Goal: Transaction & Acquisition: Purchase product/service

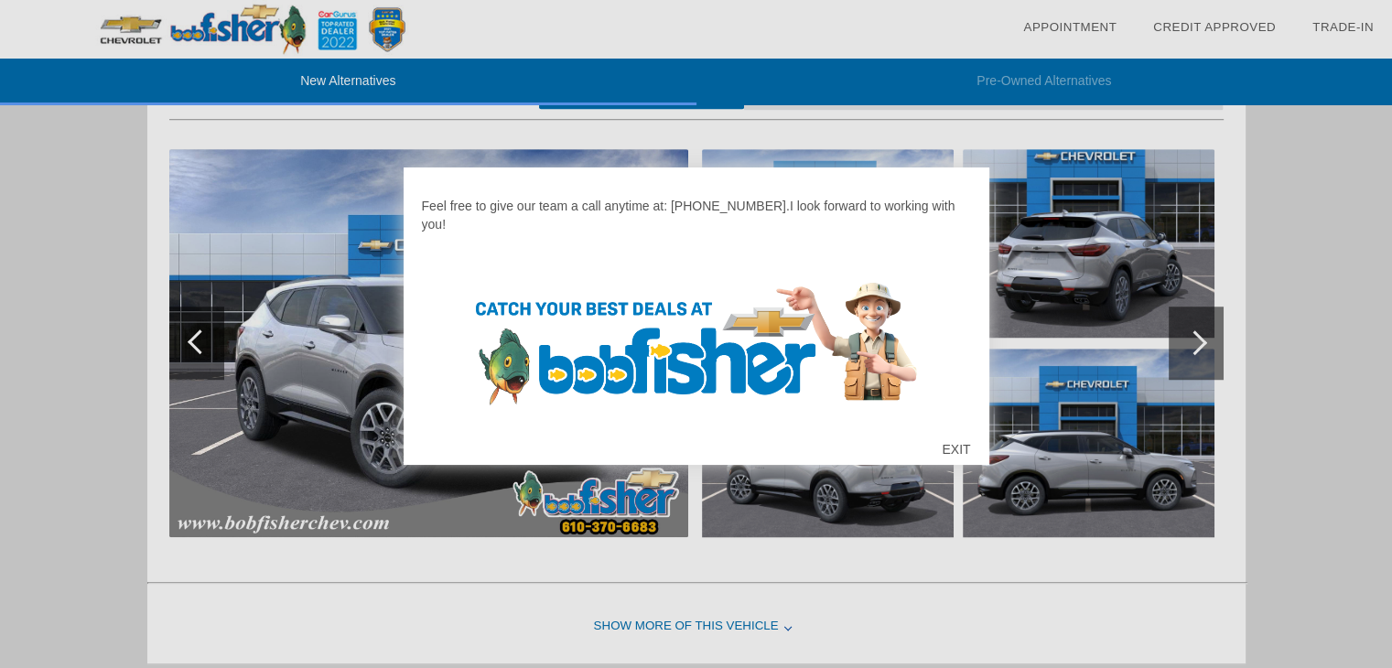
scroll to position [102, 0]
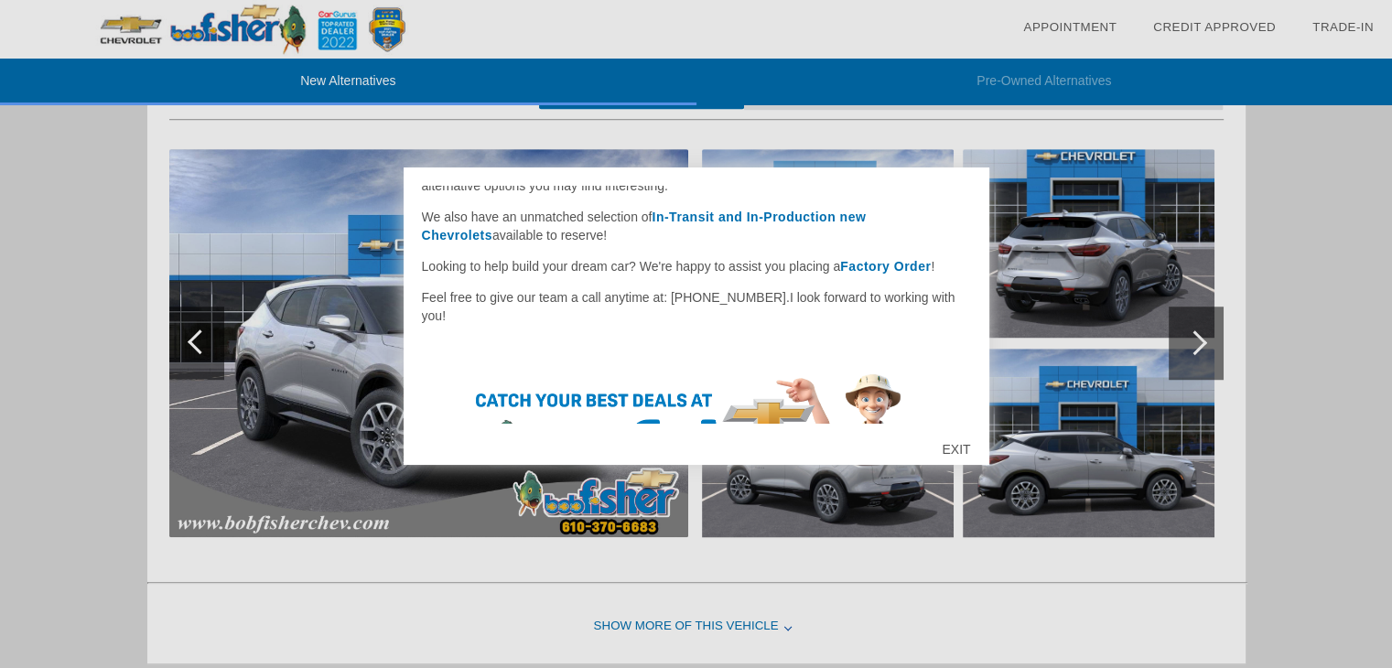
click at [740, 217] on strong "In-Transit and In-Production new Chevrolets" at bounding box center [644, 226] width 445 height 33
click at [945, 447] on div "EXIT" at bounding box center [955, 449] width 65 height 55
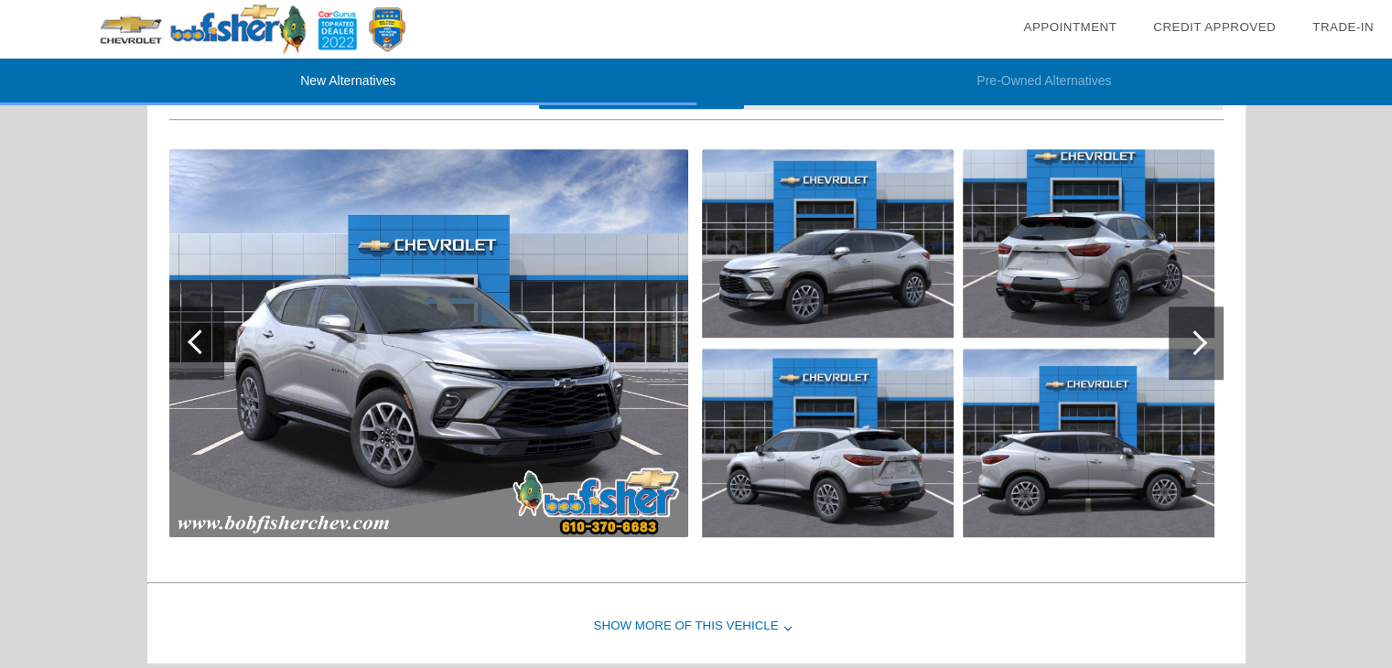
click at [454, 378] on img at bounding box center [428, 343] width 519 height 388
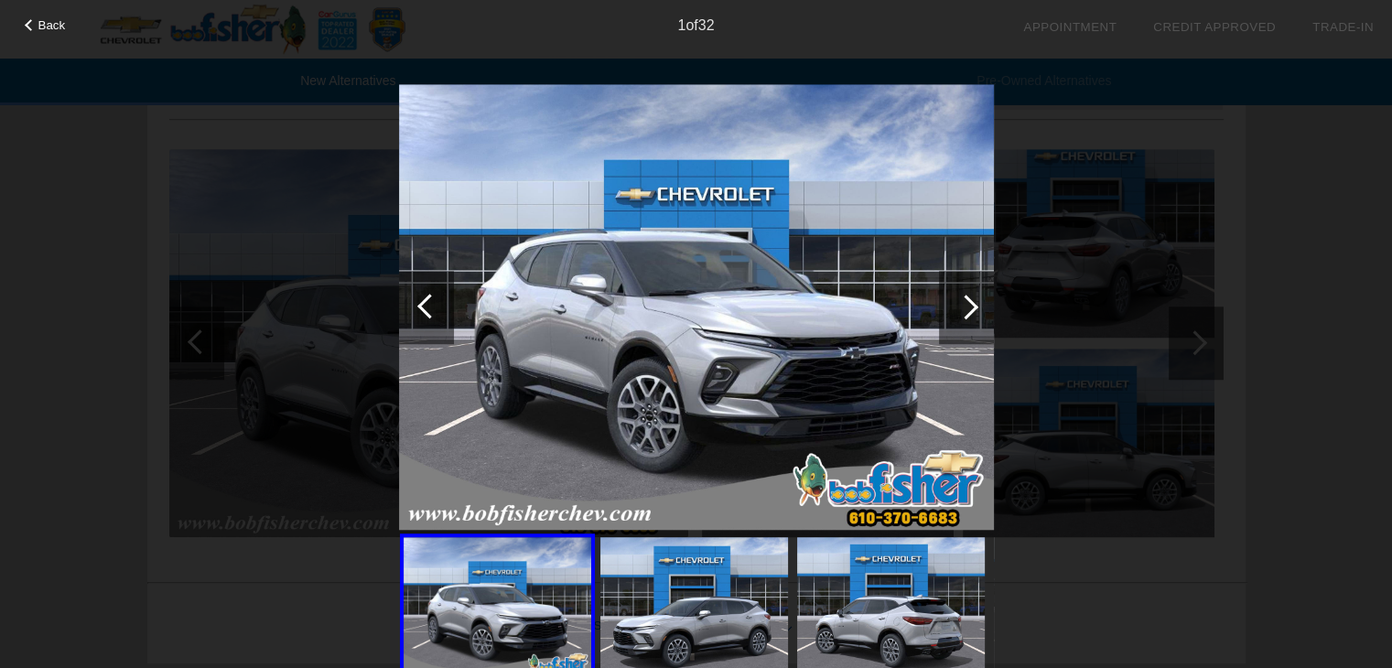
click at [967, 305] on div at bounding box center [965, 307] width 25 height 25
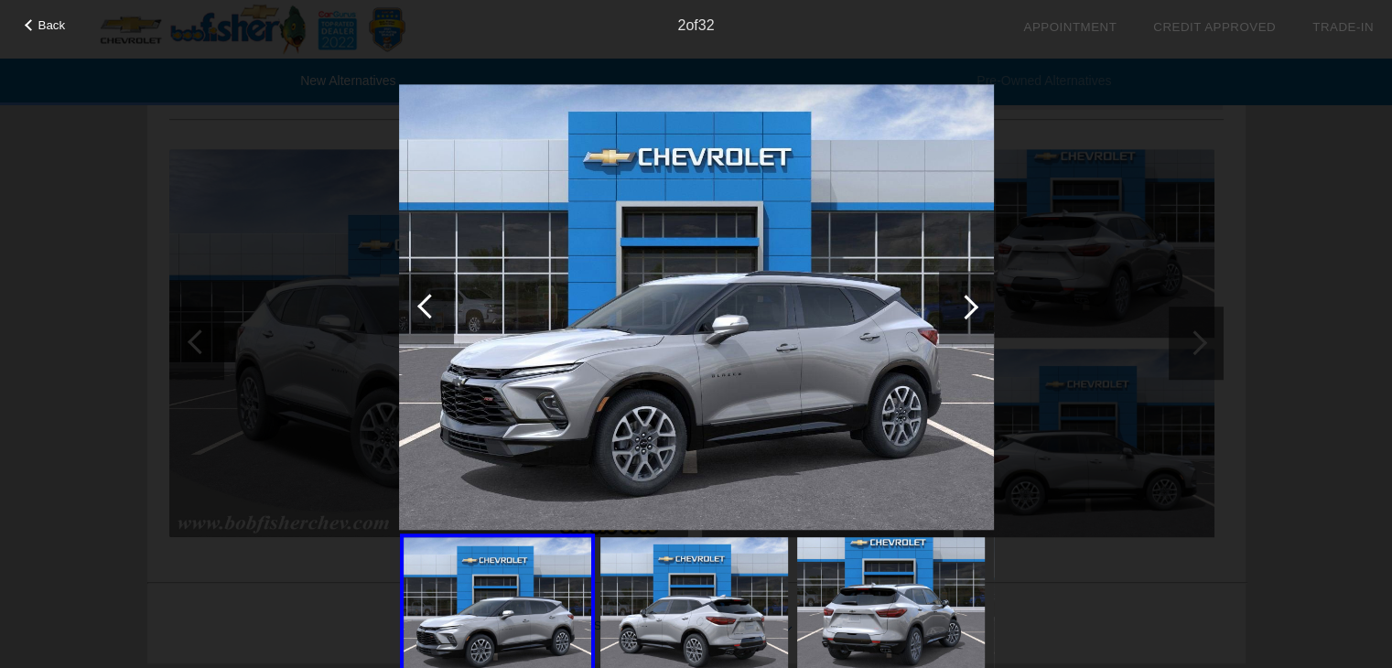
click at [967, 305] on div at bounding box center [965, 307] width 25 height 25
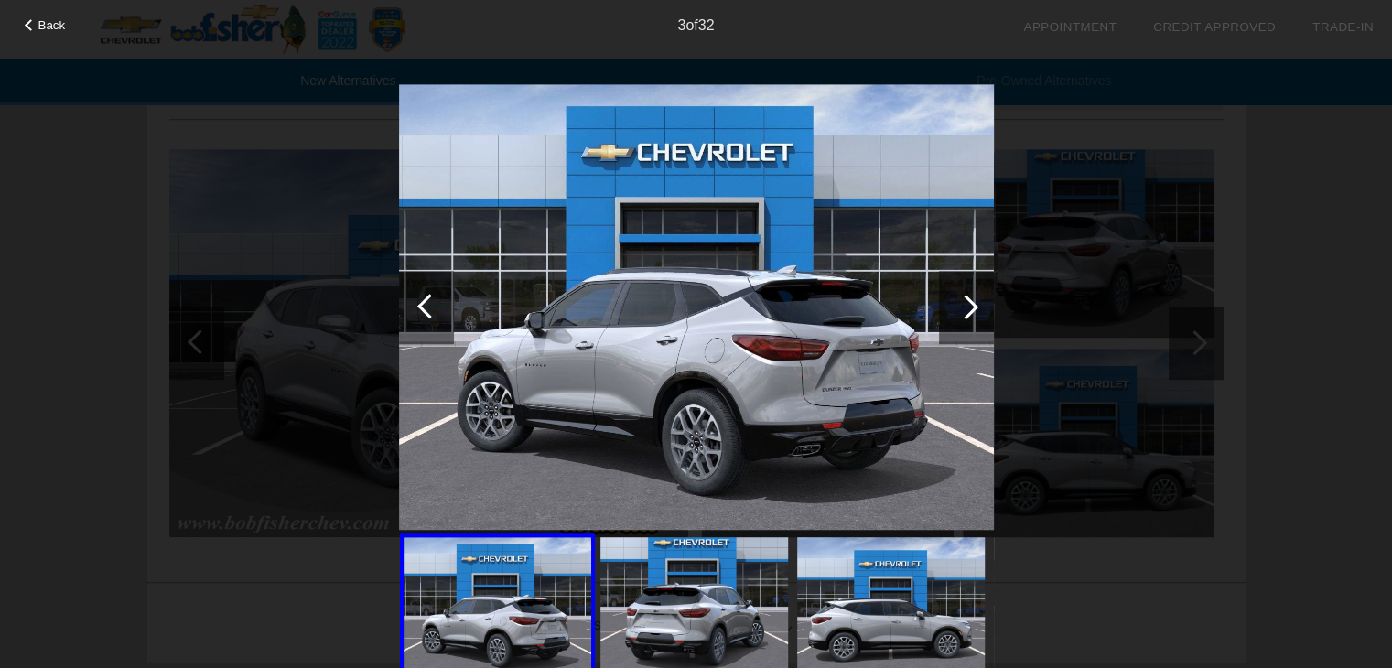
click at [967, 305] on div at bounding box center [965, 307] width 25 height 25
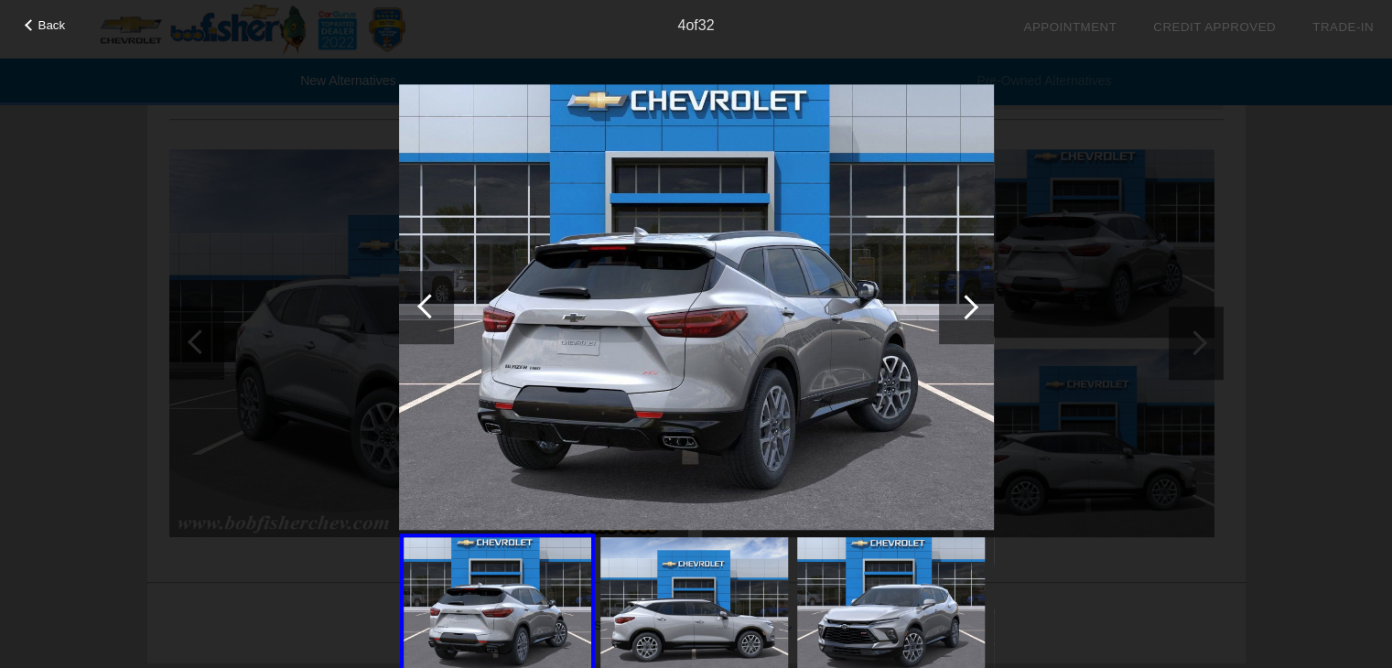
click at [967, 305] on div at bounding box center [965, 307] width 25 height 25
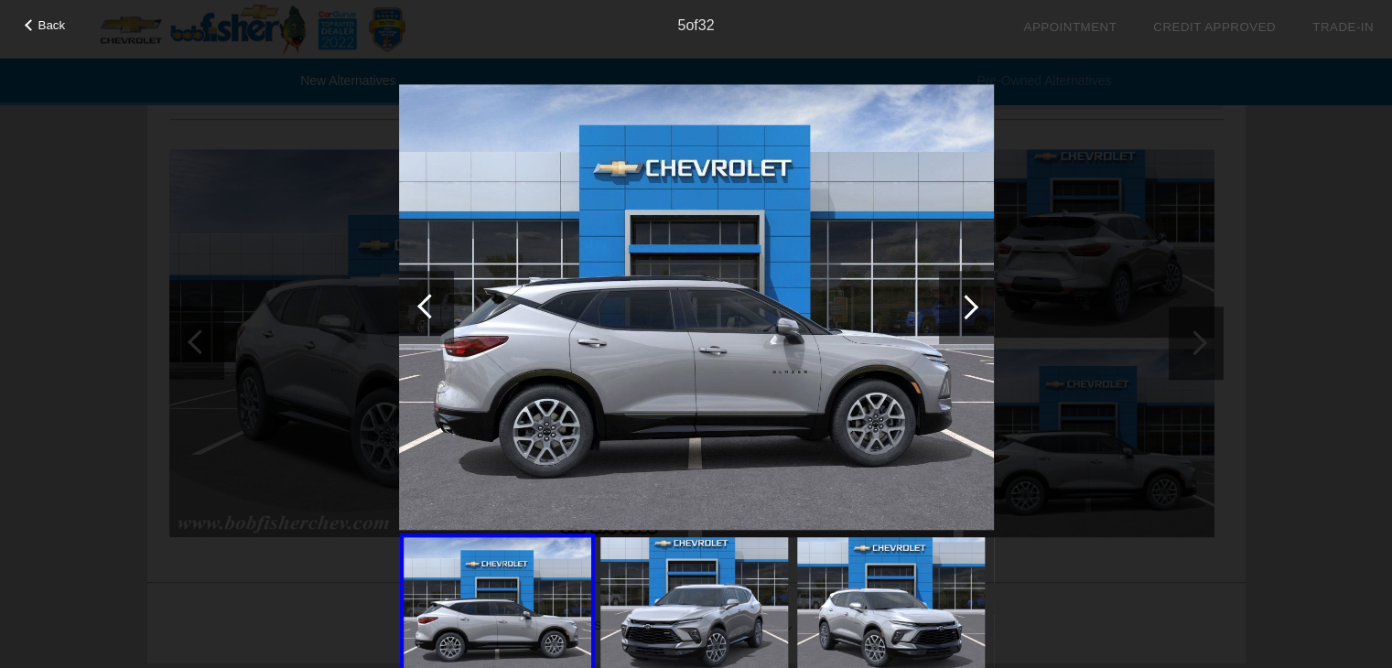
click at [967, 305] on div at bounding box center [965, 307] width 25 height 25
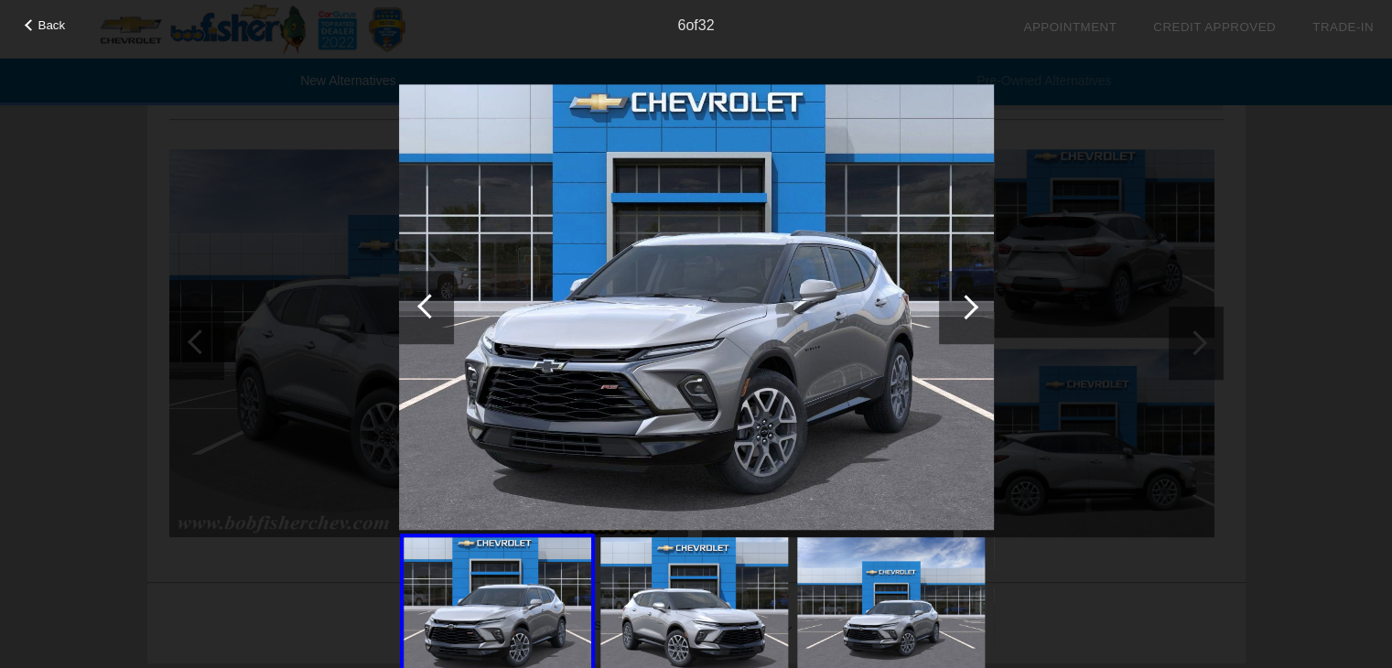
click at [967, 305] on div at bounding box center [965, 307] width 25 height 25
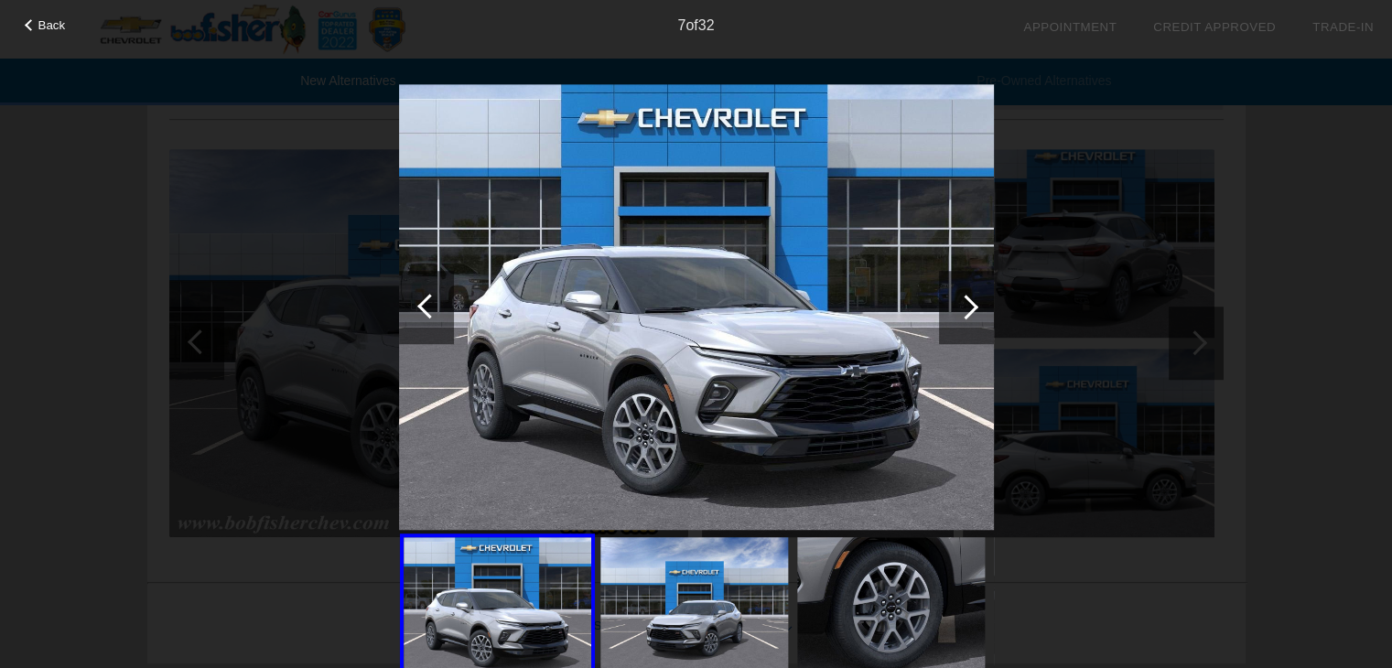
click at [967, 305] on div at bounding box center [965, 307] width 25 height 25
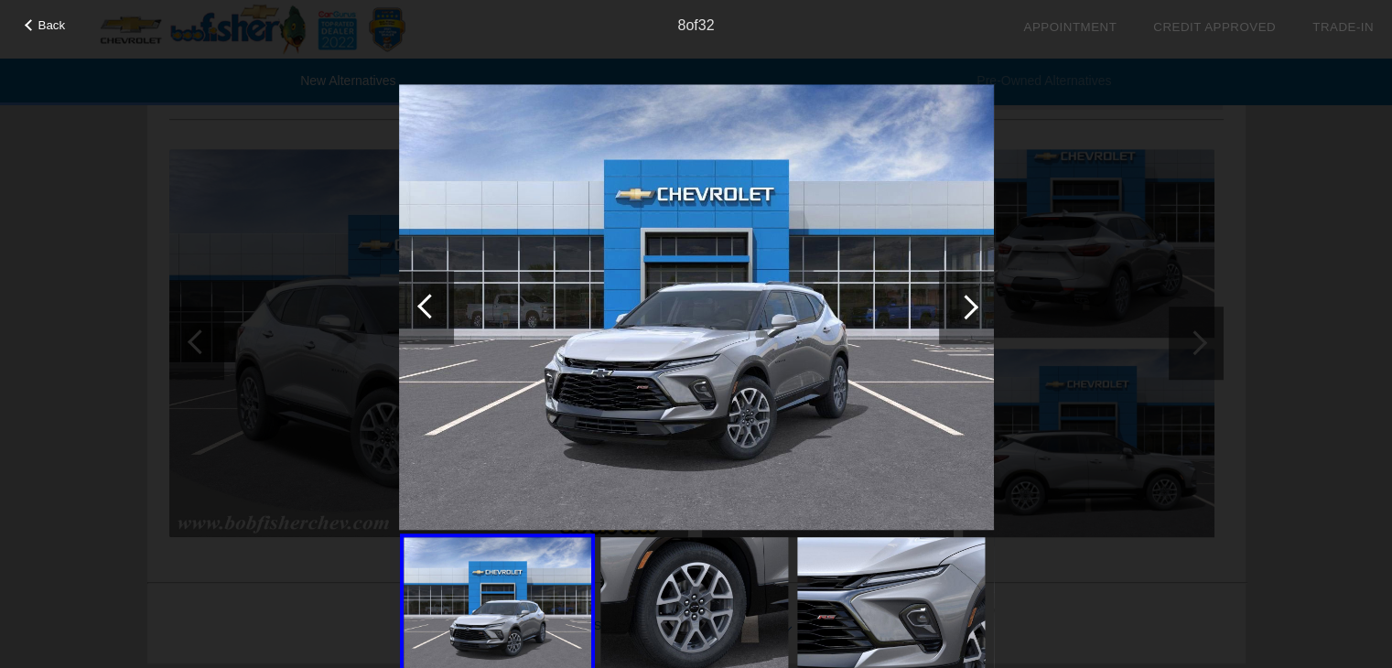
click at [967, 305] on div at bounding box center [965, 307] width 25 height 25
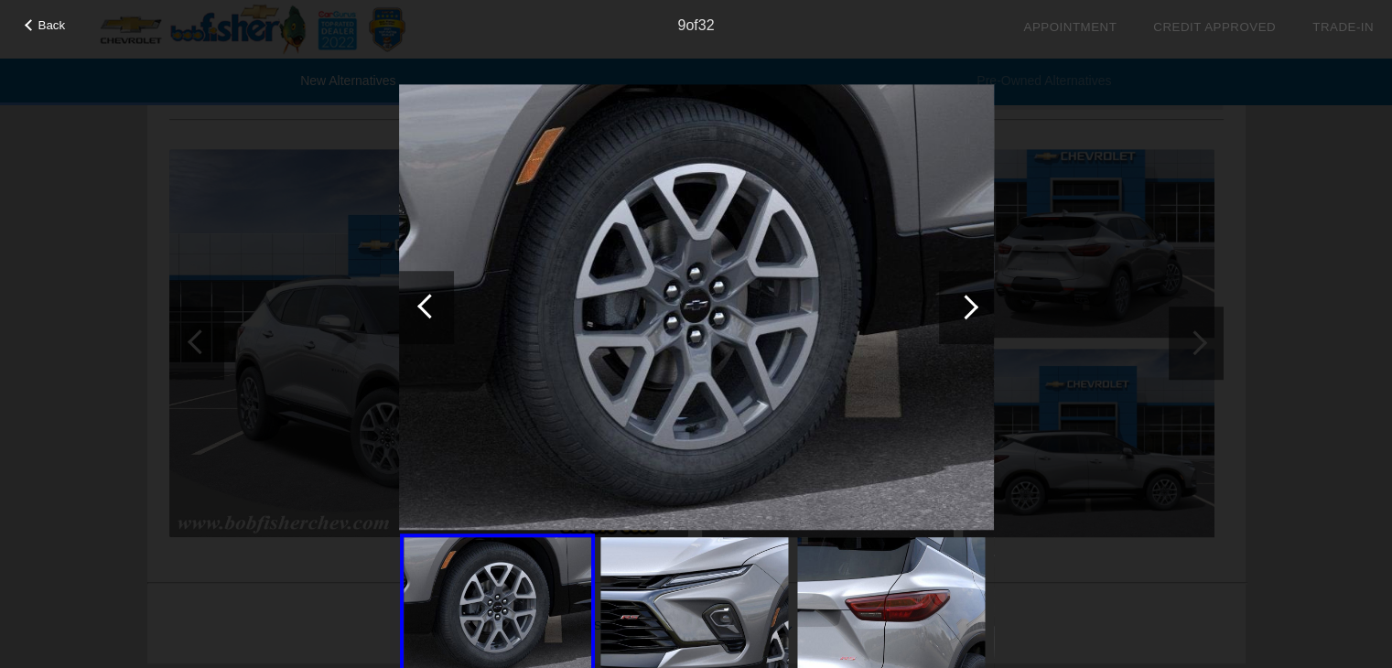
click at [967, 305] on div at bounding box center [965, 307] width 25 height 25
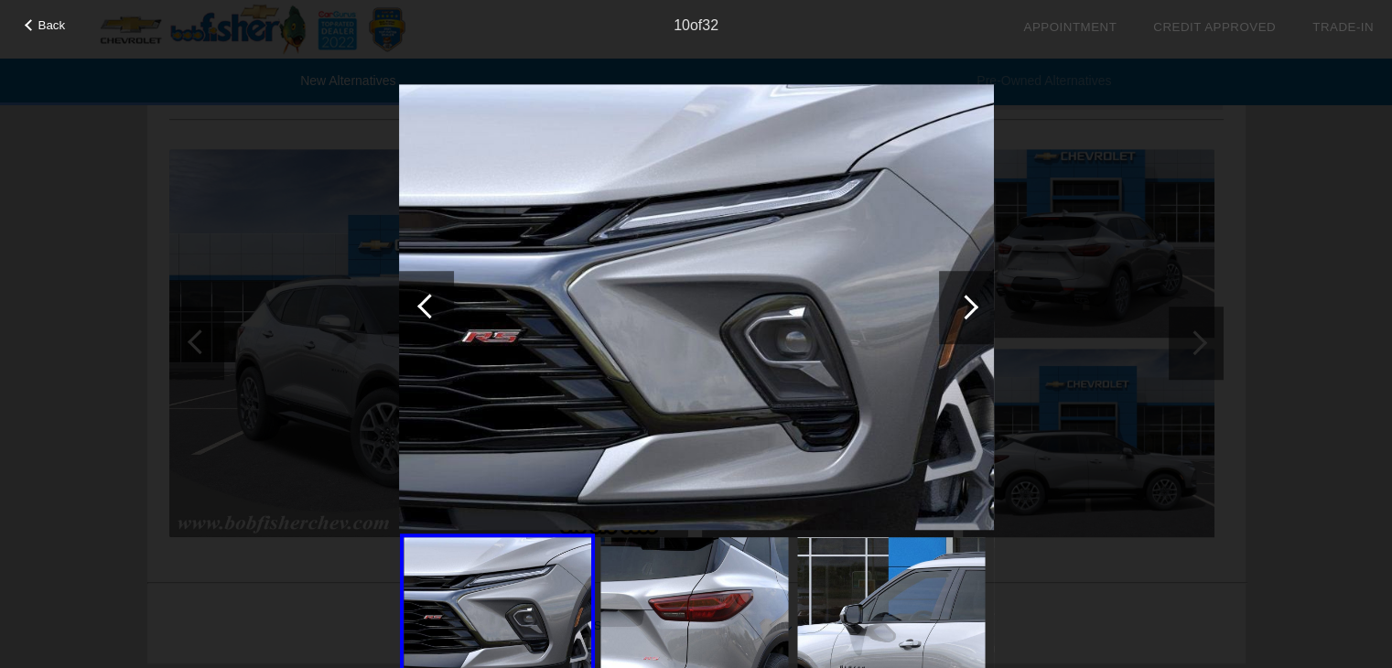
click at [967, 305] on div at bounding box center [965, 307] width 25 height 25
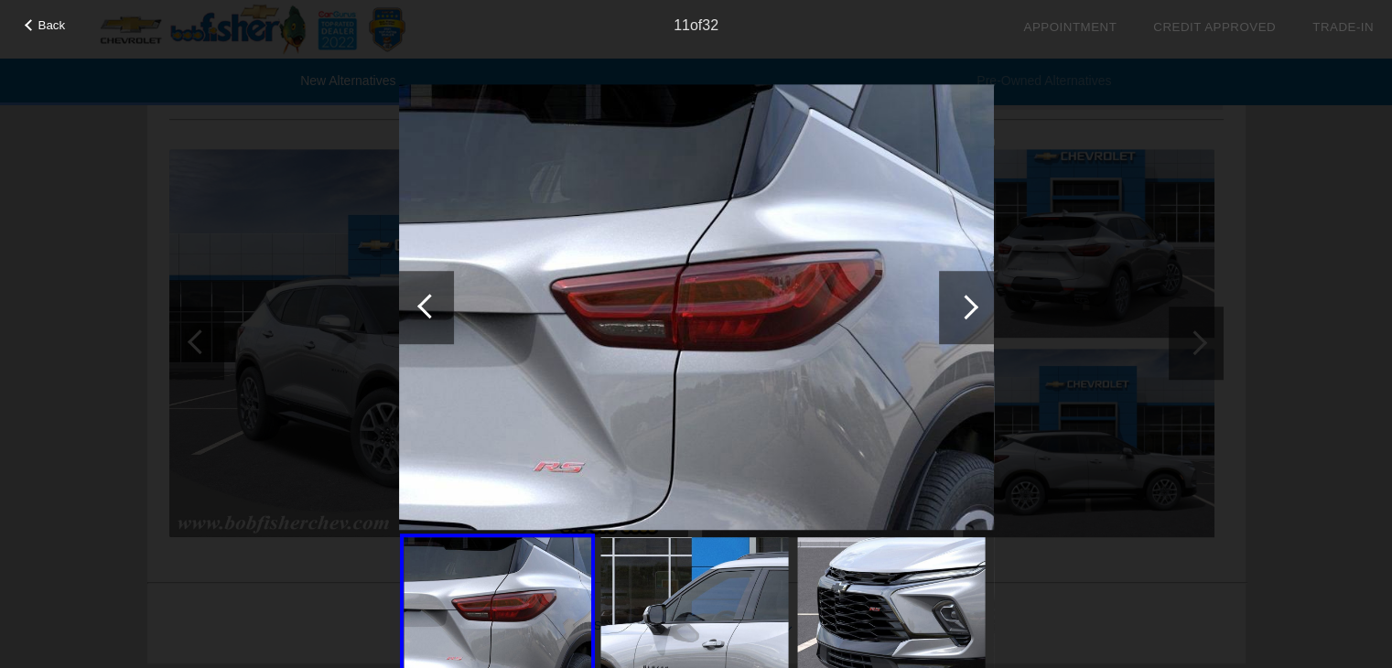
click at [967, 305] on div at bounding box center [965, 307] width 25 height 25
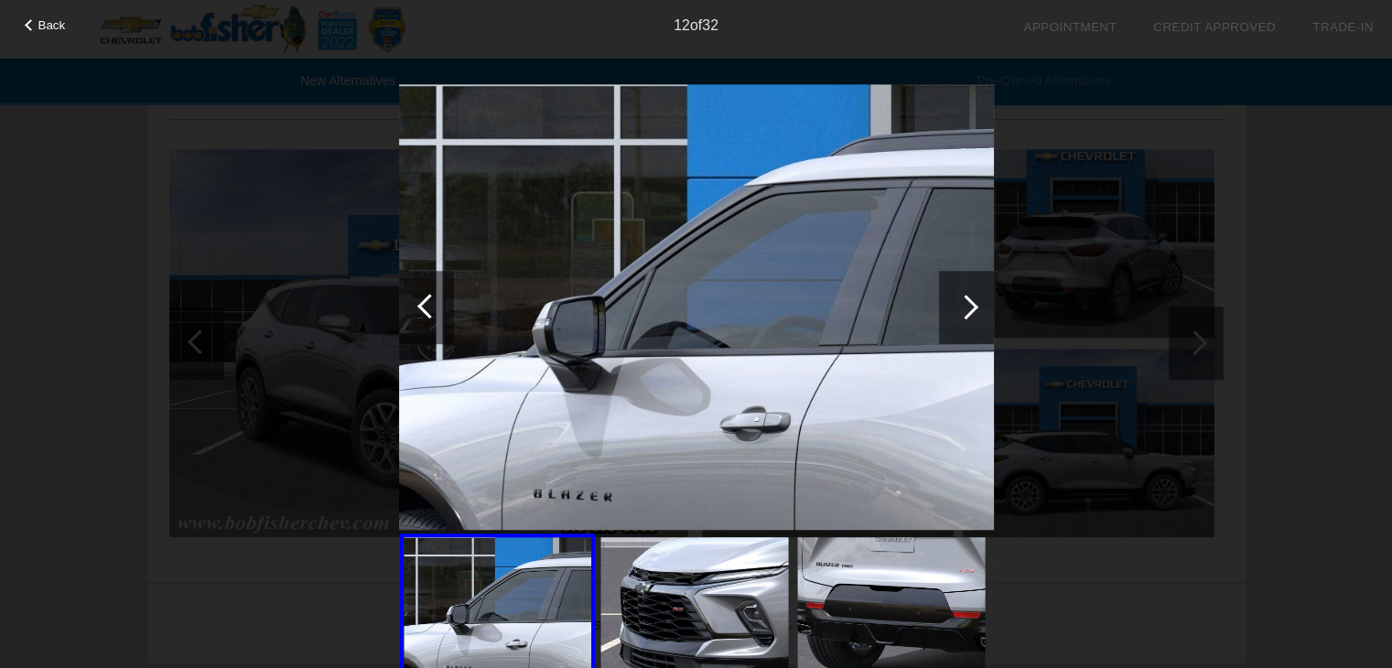
click at [967, 305] on div at bounding box center [965, 307] width 25 height 25
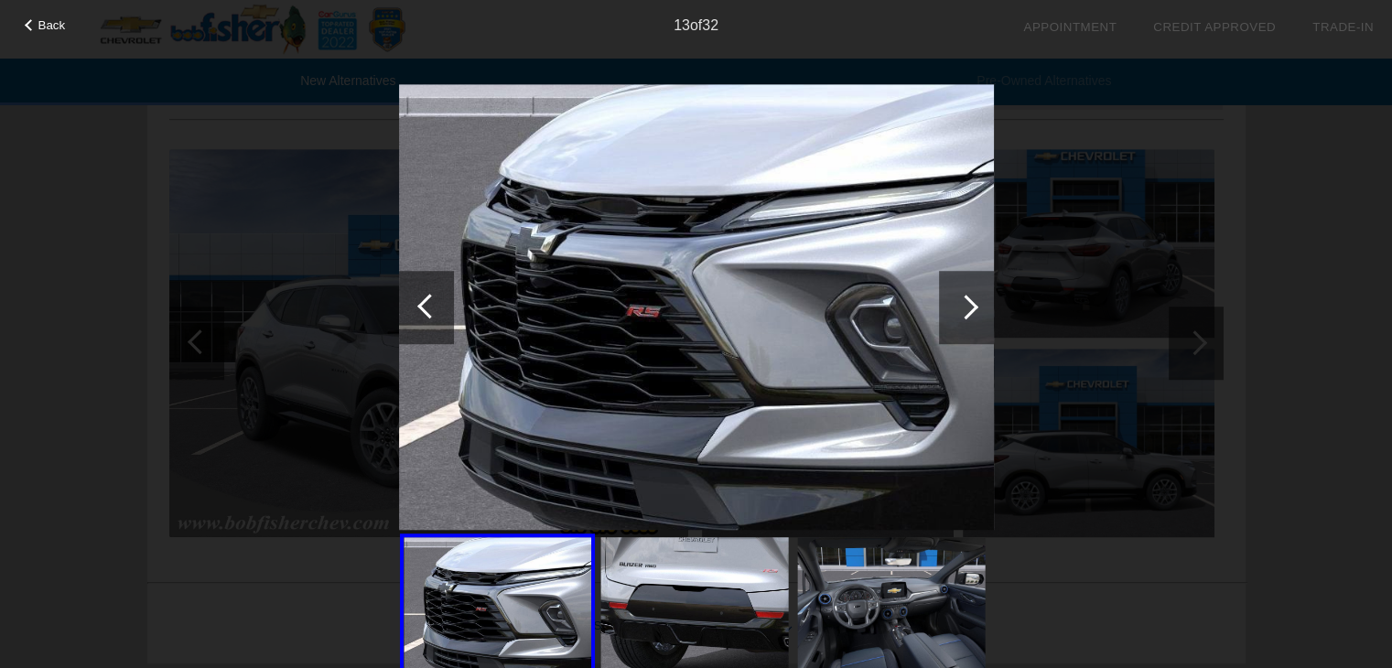
click at [967, 305] on div at bounding box center [965, 307] width 25 height 25
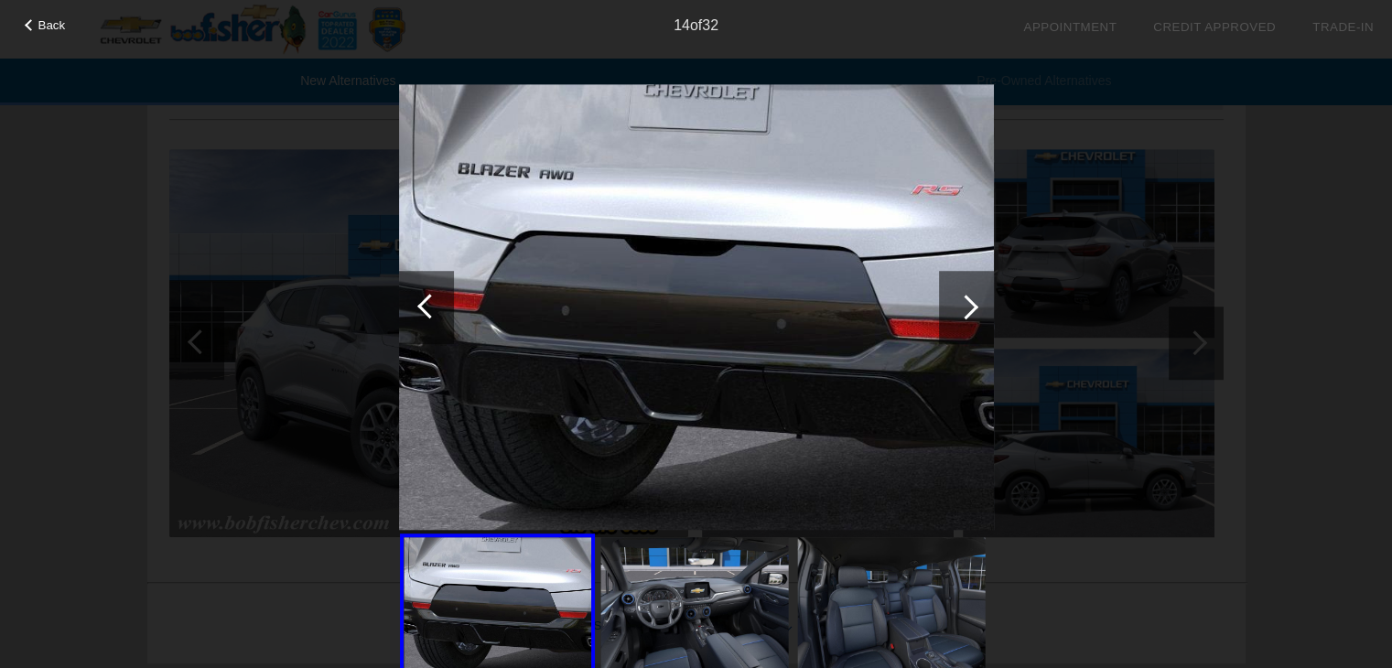
click at [967, 305] on div at bounding box center [965, 307] width 25 height 25
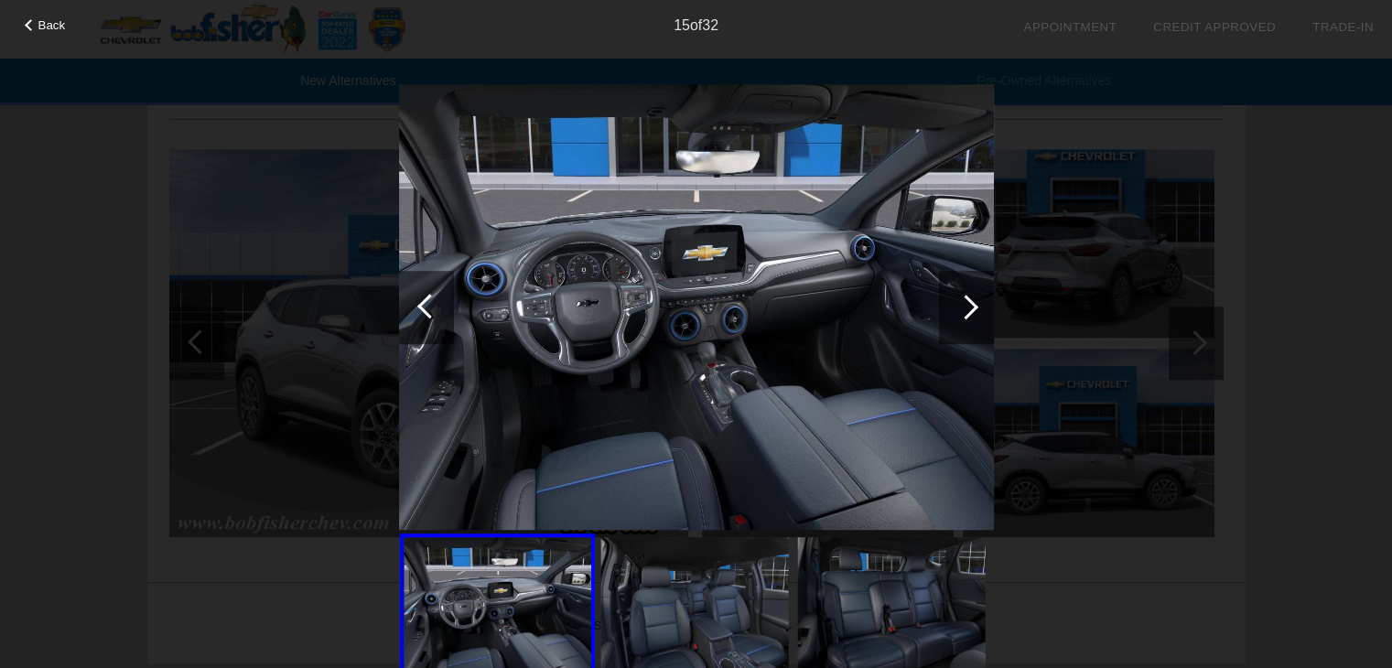
click at [967, 305] on div at bounding box center [965, 307] width 25 height 25
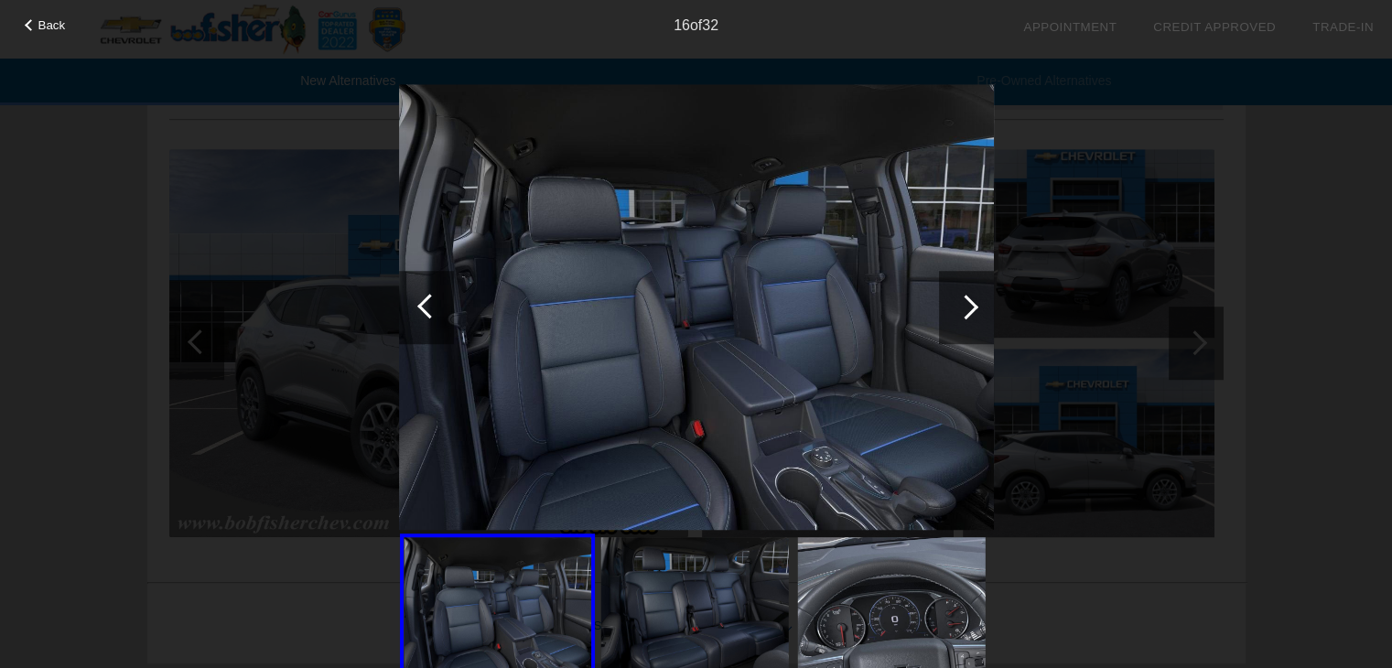
click at [967, 305] on div at bounding box center [965, 307] width 25 height 25
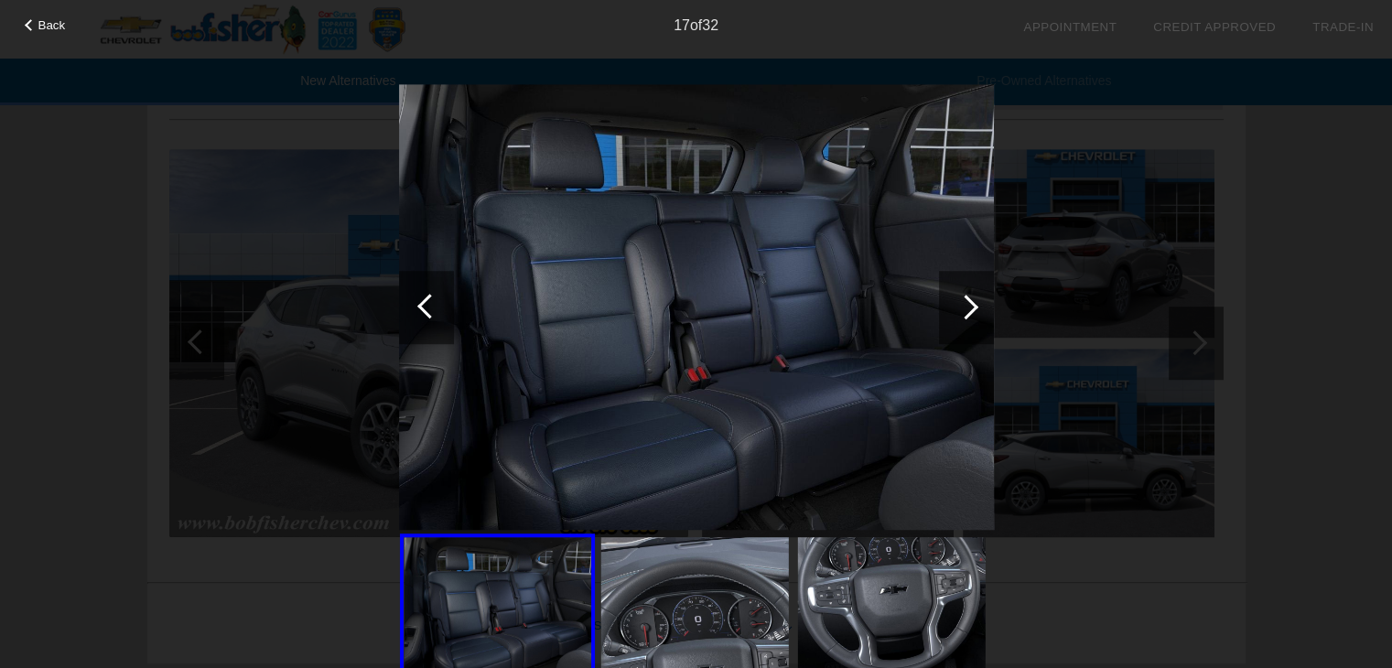
click at [967, 305] on div at bounding box center [965, 307] width 25 height 25
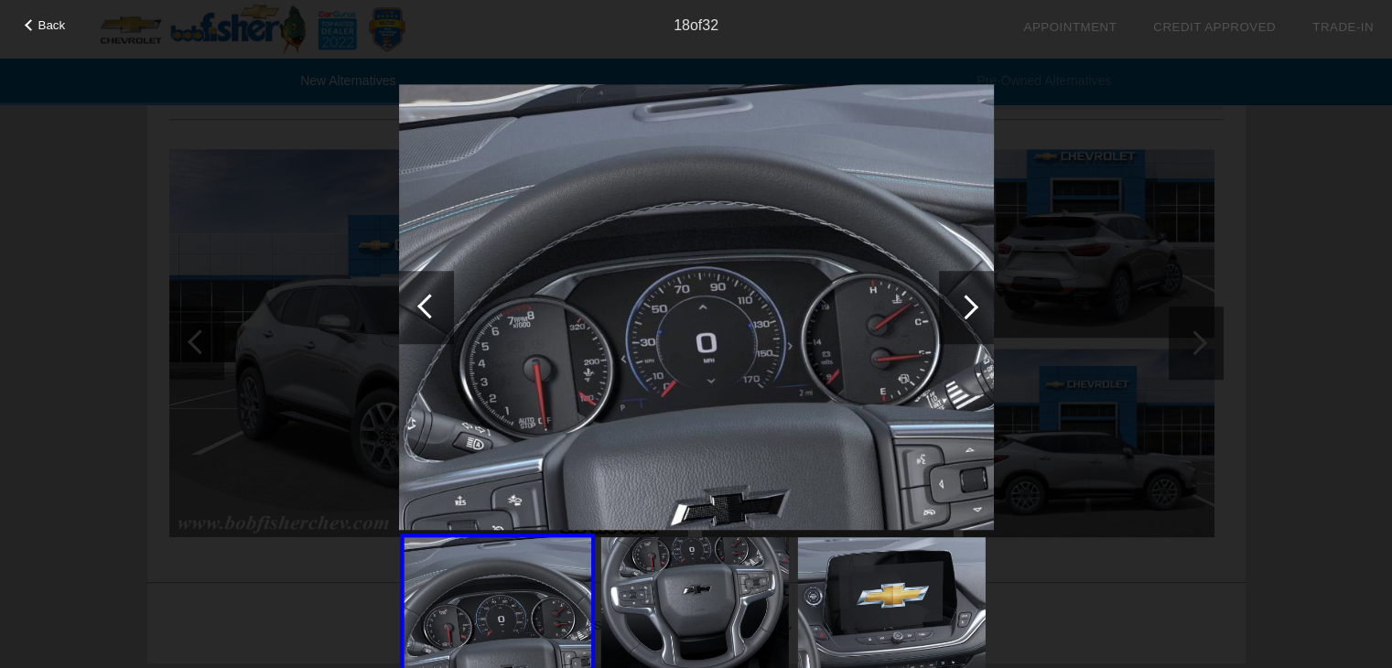
click at [967, 305] on div at bounding box center [965, 307] width 25 height 25
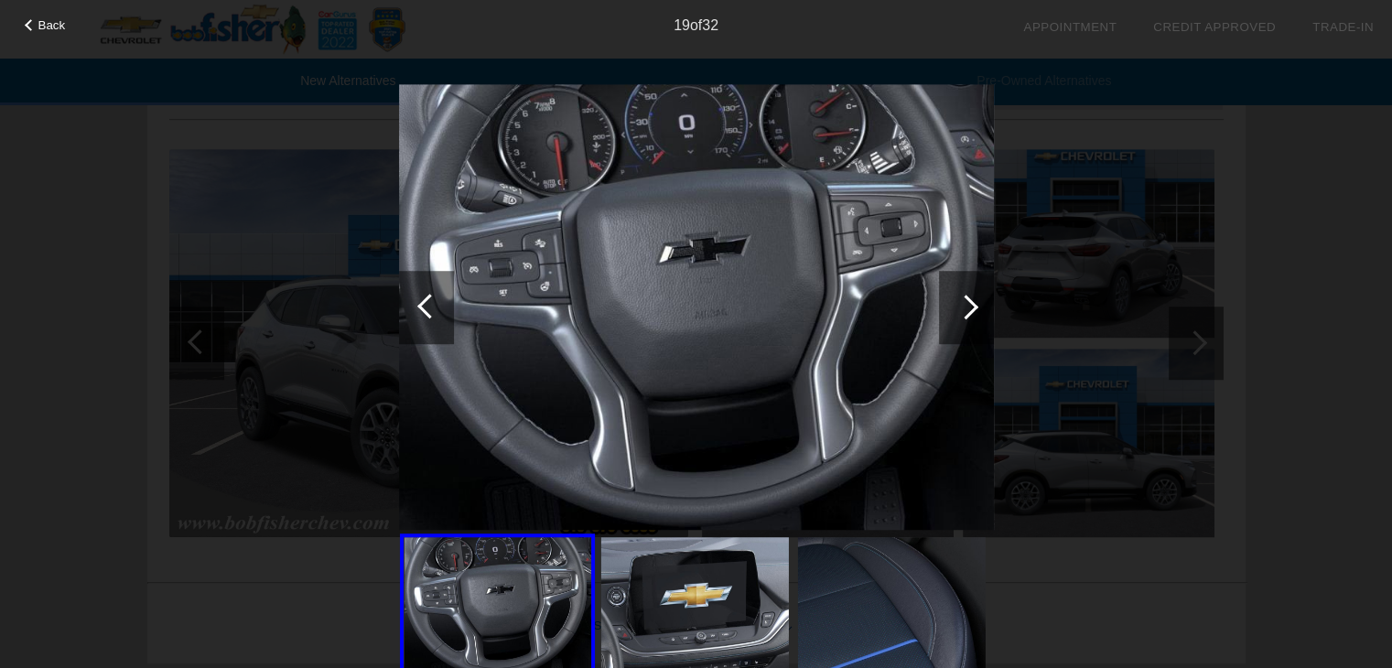
click at [967, 305] on div at bounding box center [965, 307] width 25 height 25
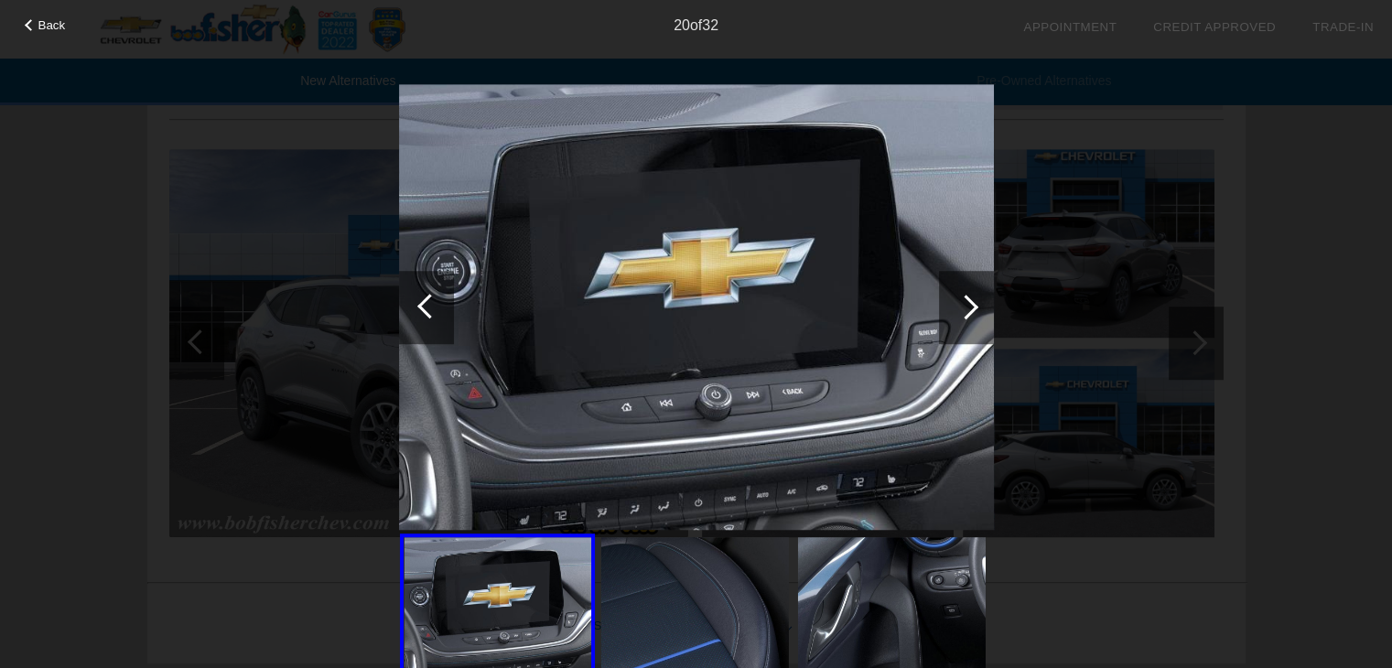
click at [967, 305] on div at bounding box center [965, 307] width 25 height 25
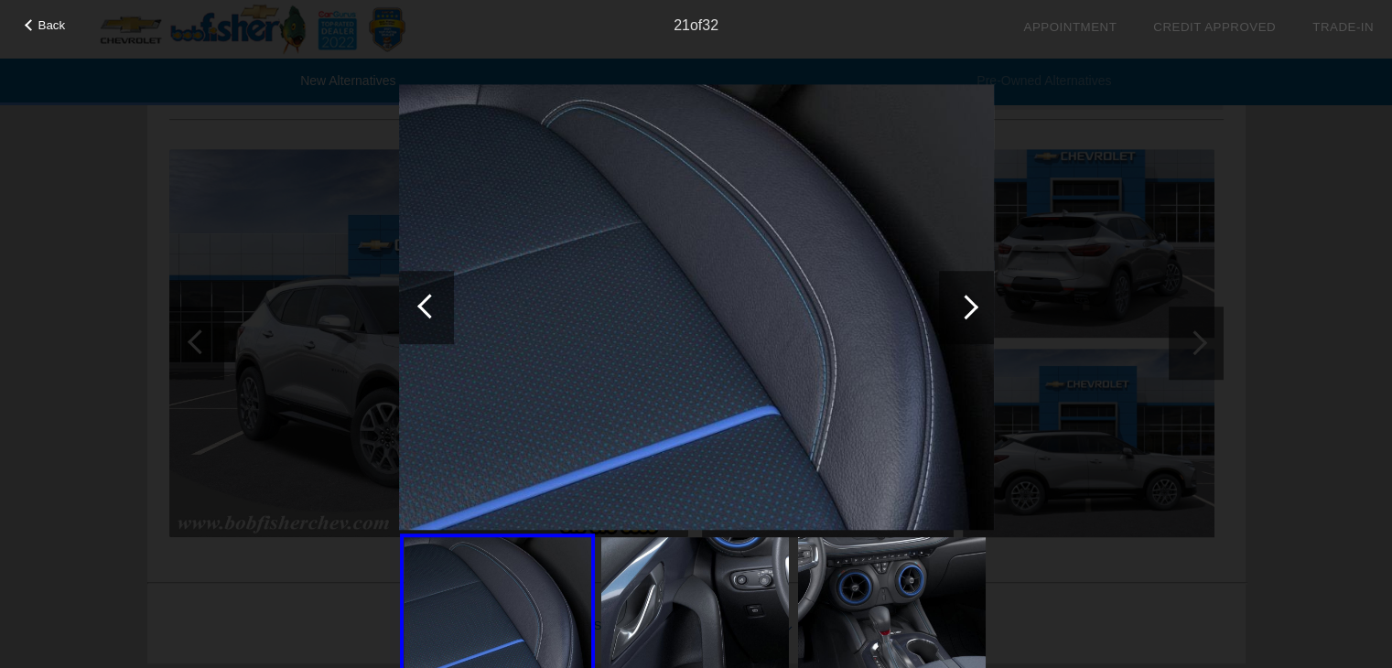
click at [967, 305] on div at bounding box center [965, 307] width 25 height 25
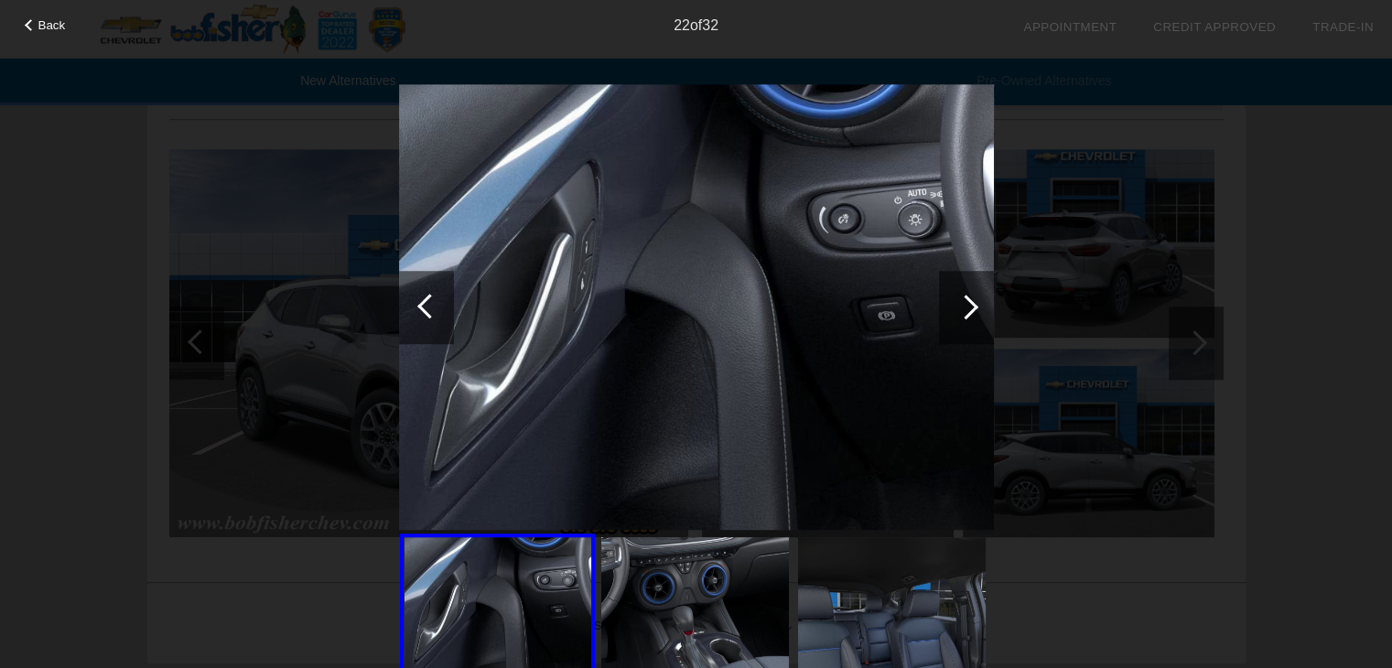
click at [967, 305] on div at bounding box center [965, 307] width 25 height 25
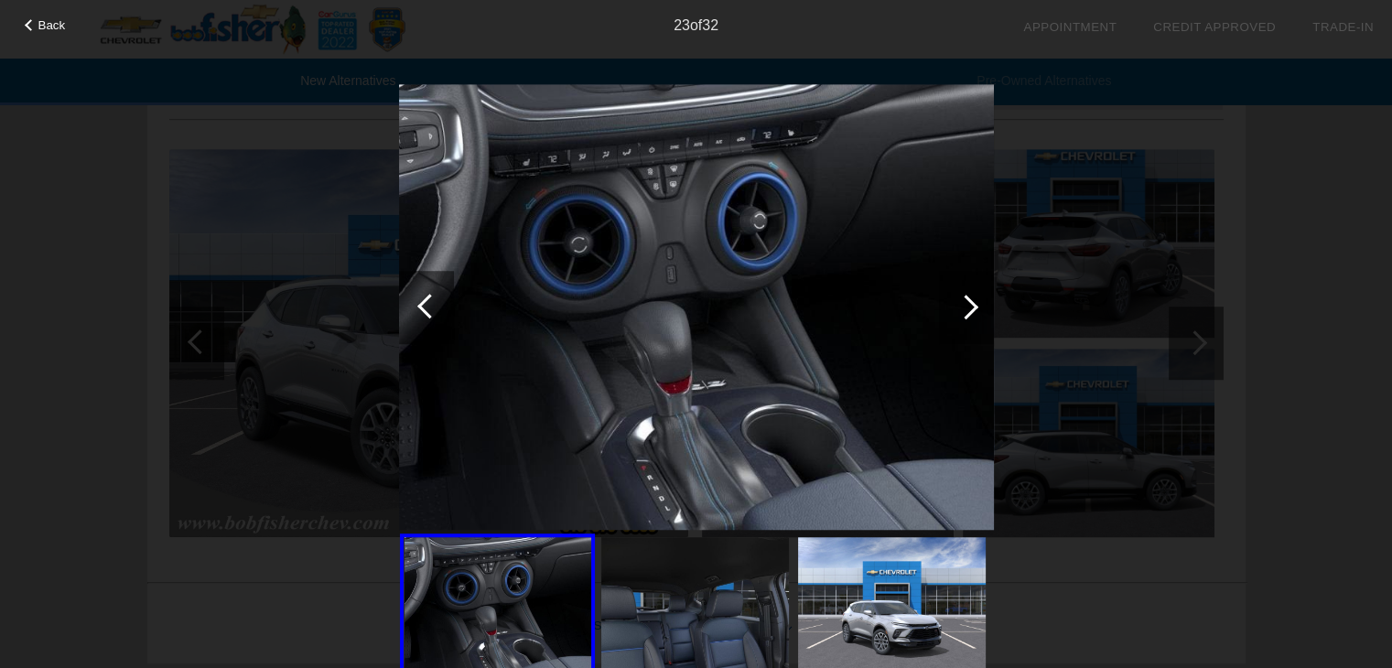
click at [967, 305] on div at bounding box center [965, 307] width 25 height 25
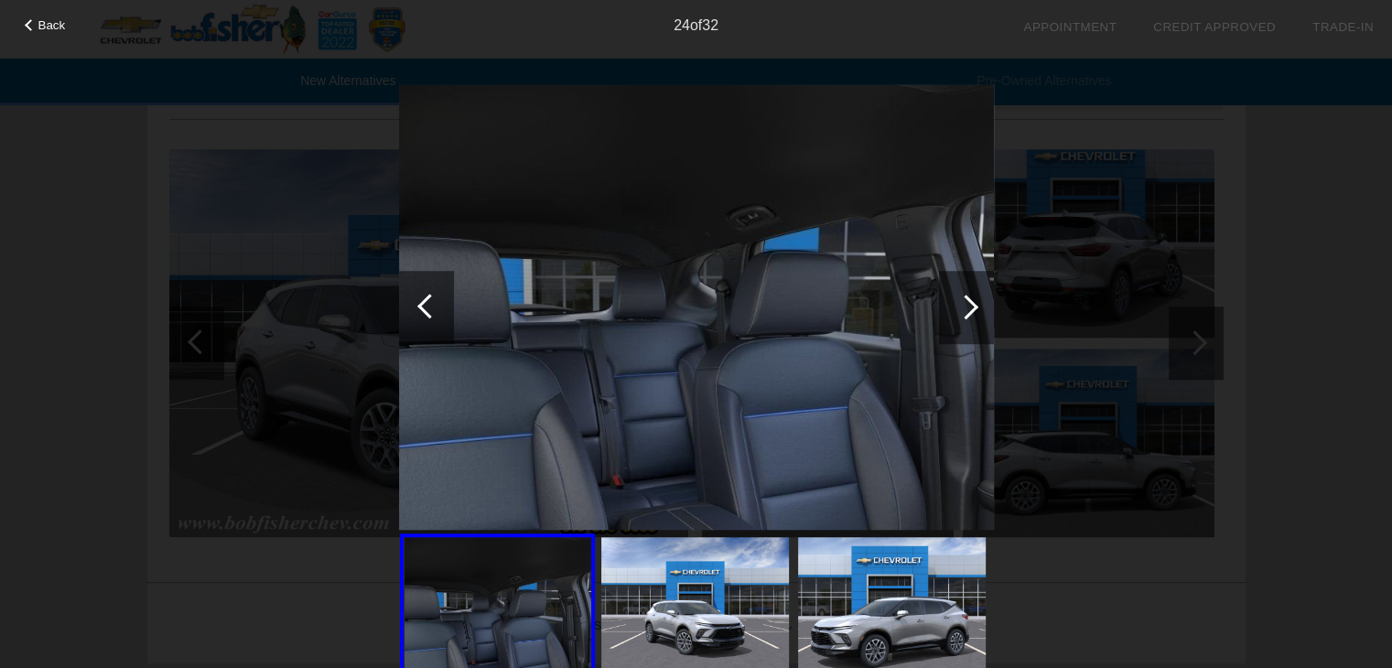
click at [967, 305] on div at bounding box center [965, 307] width 25 height 25
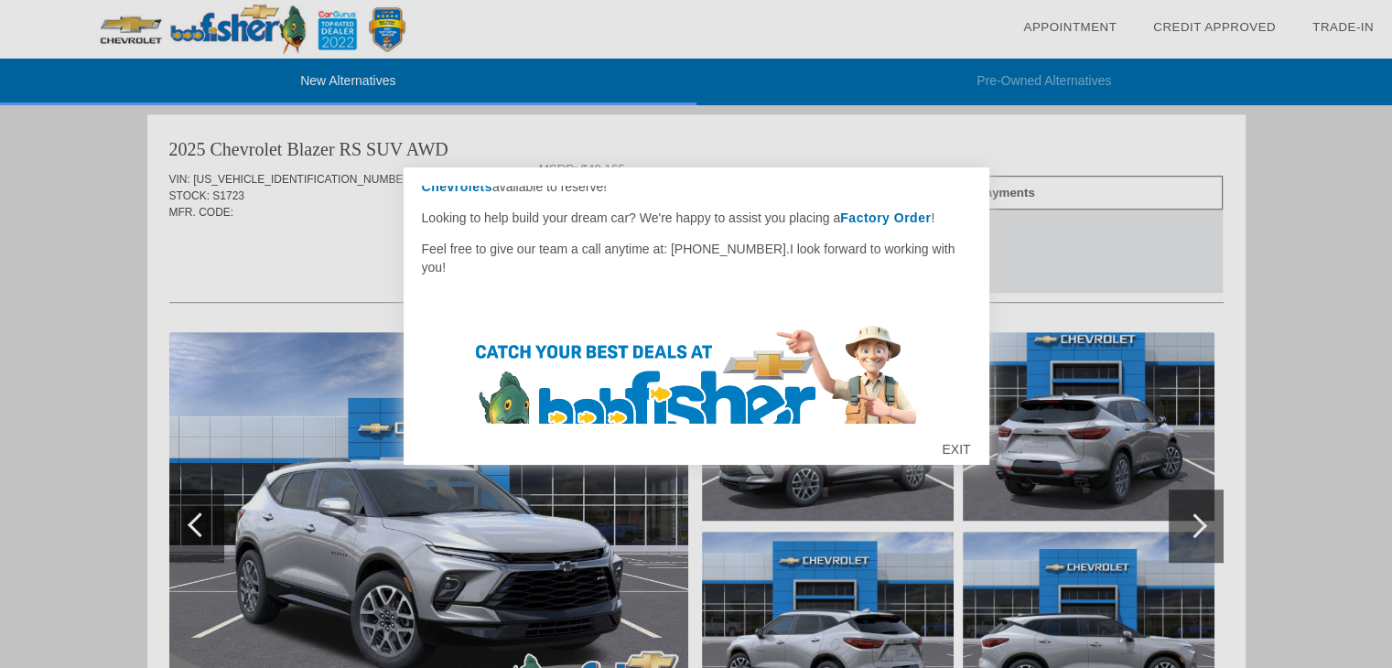
scroll to position [183, 0]
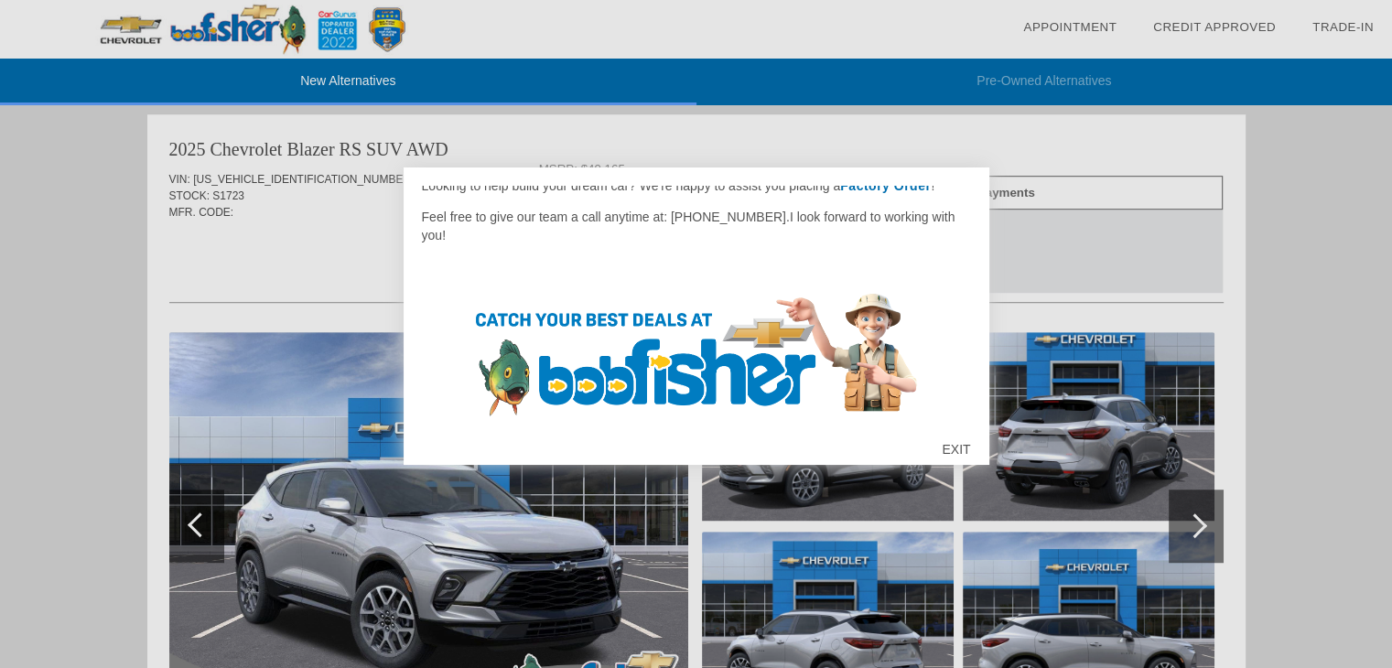
click at [963, 447] on div "EXIT" at bounding box center [955, 449] width 65 height 55
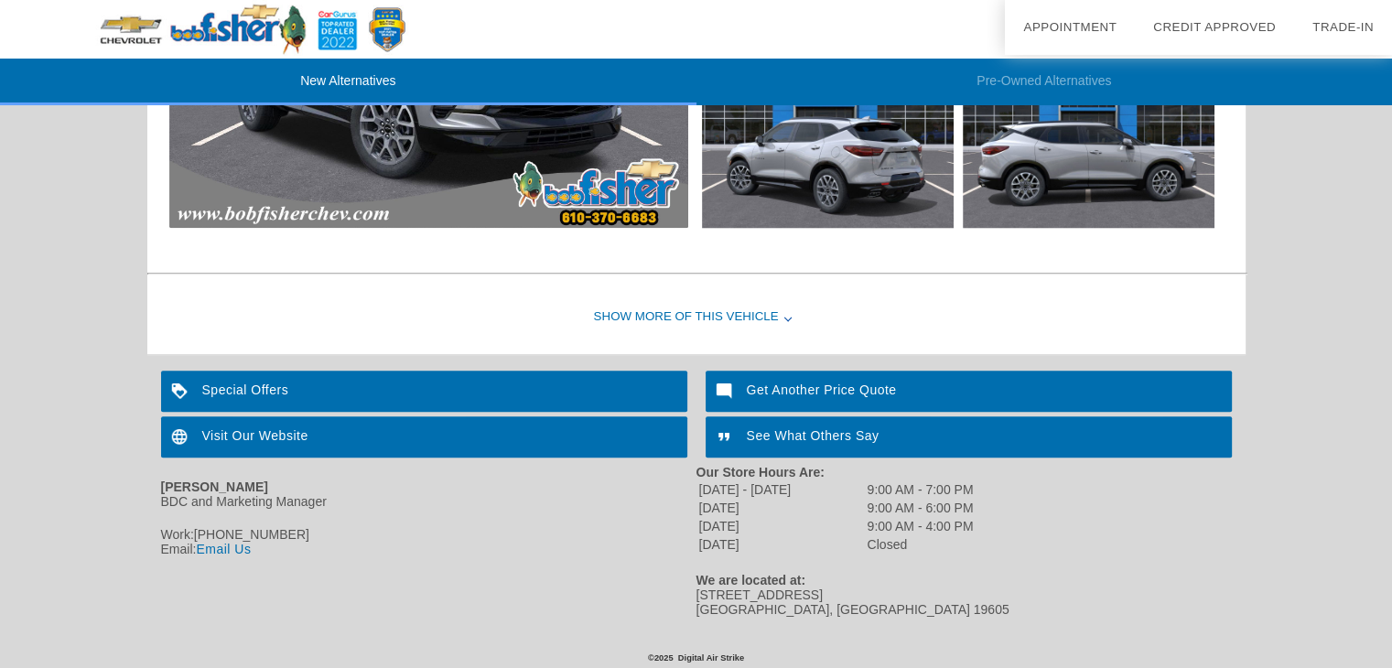
scroll to position [1625, 0]
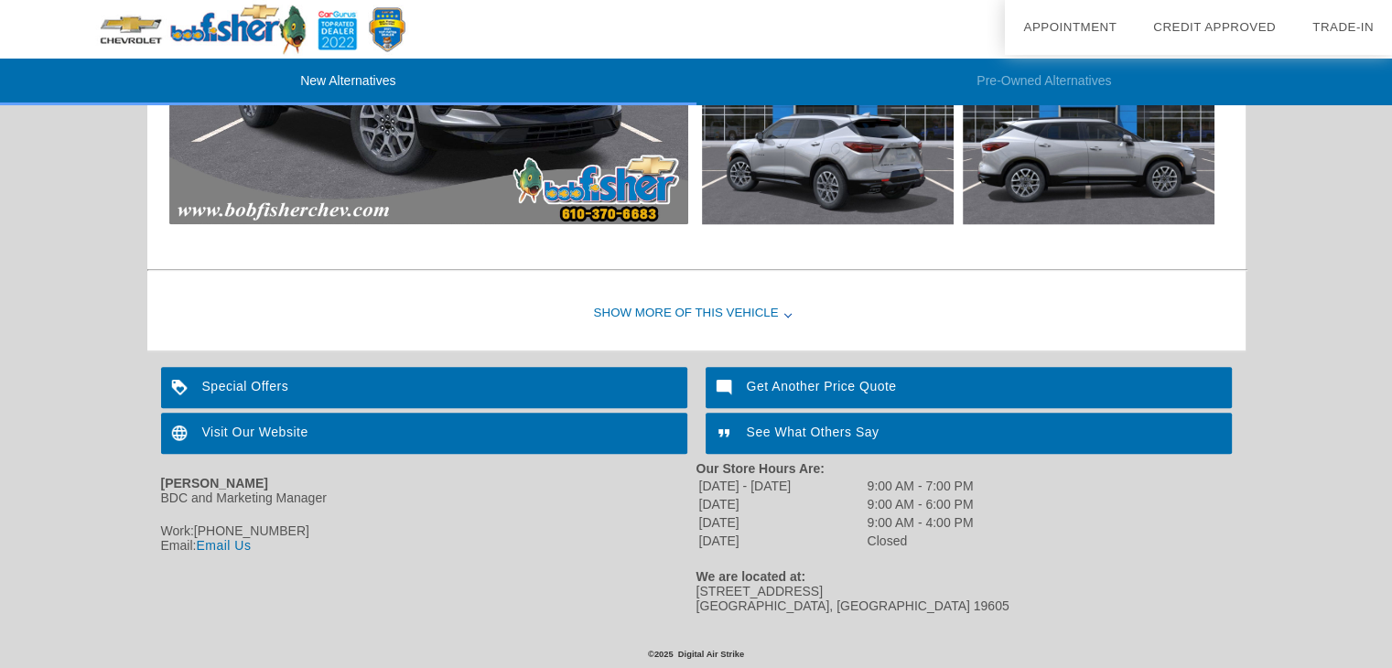
click at [619, 306] on div "Show More of this Vehicle" at bounding box center [696, 313] width 1098 height 73
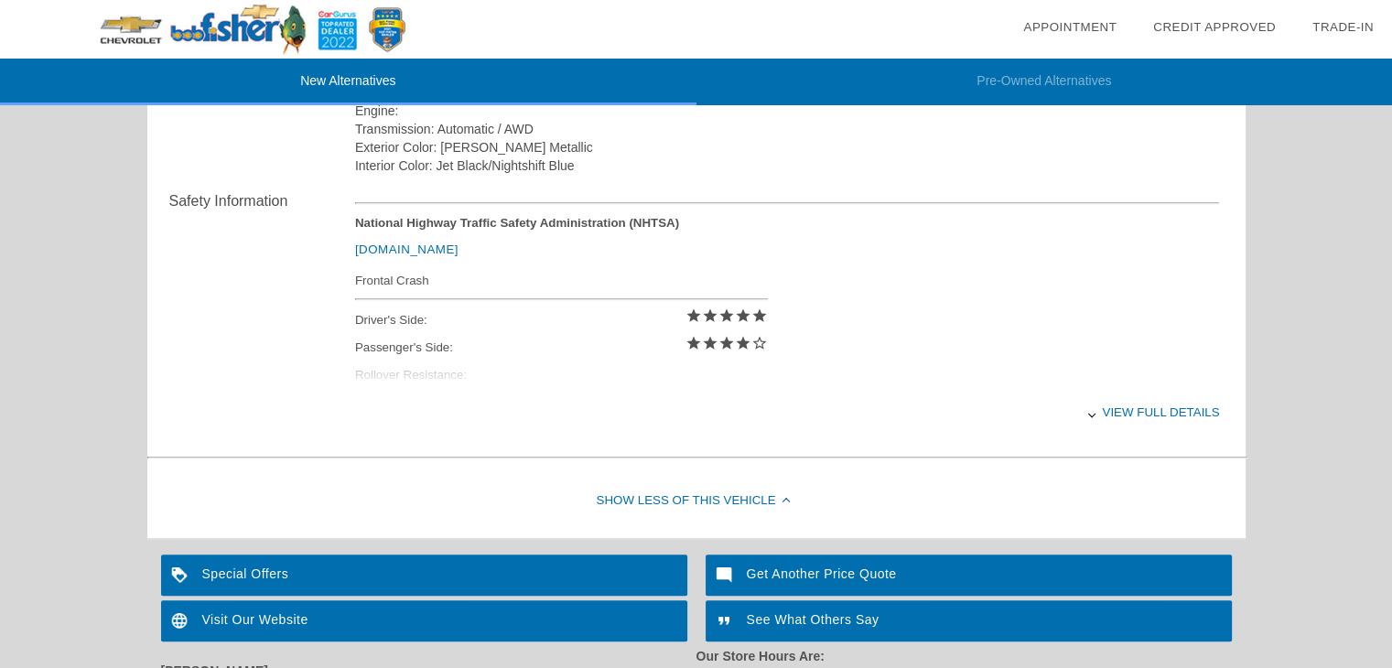
scroll to position [1900, 0]
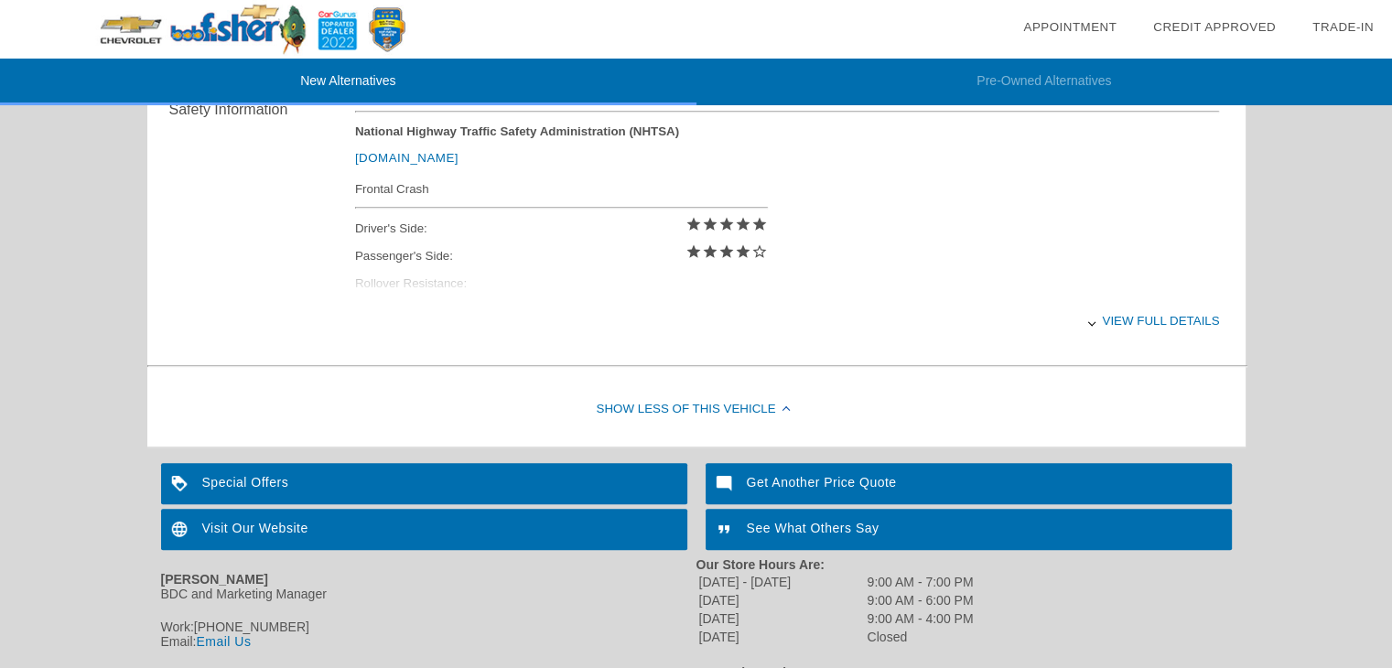
click at [280, 485] on div "Special Offers" at bounding box center [424, 483] width 526 height 41
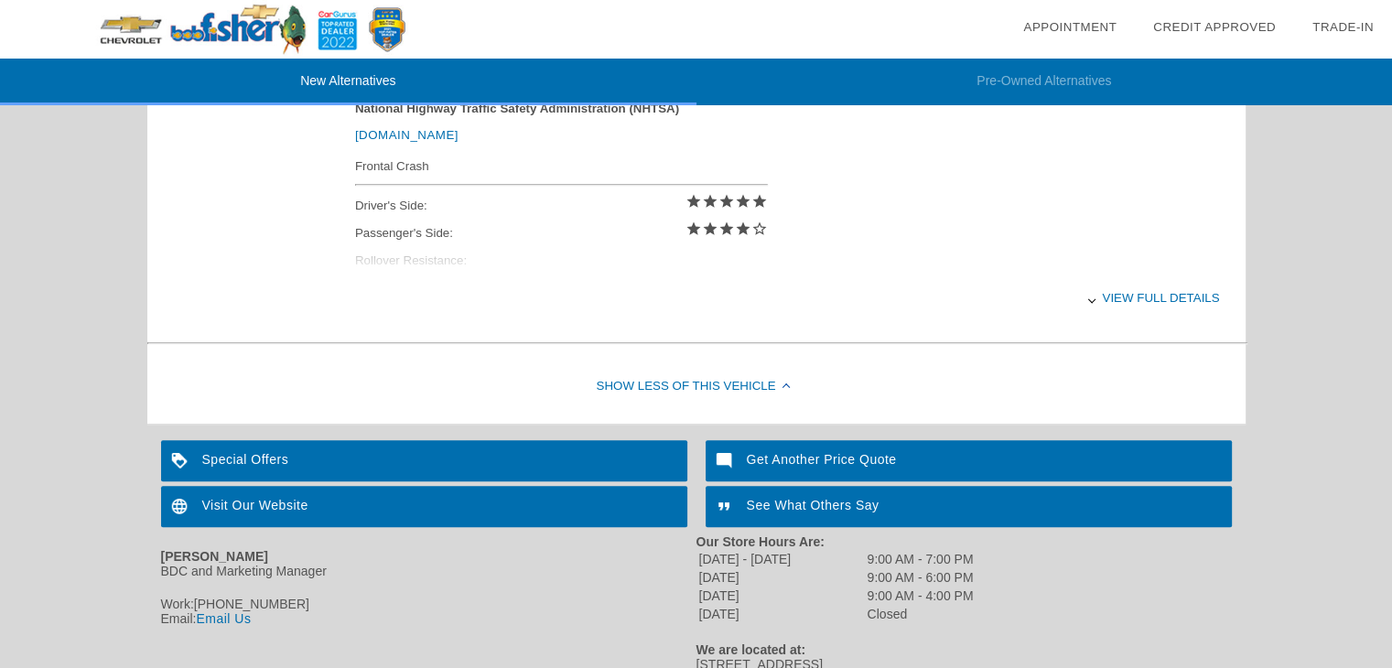
scroll to position [2000, 0]
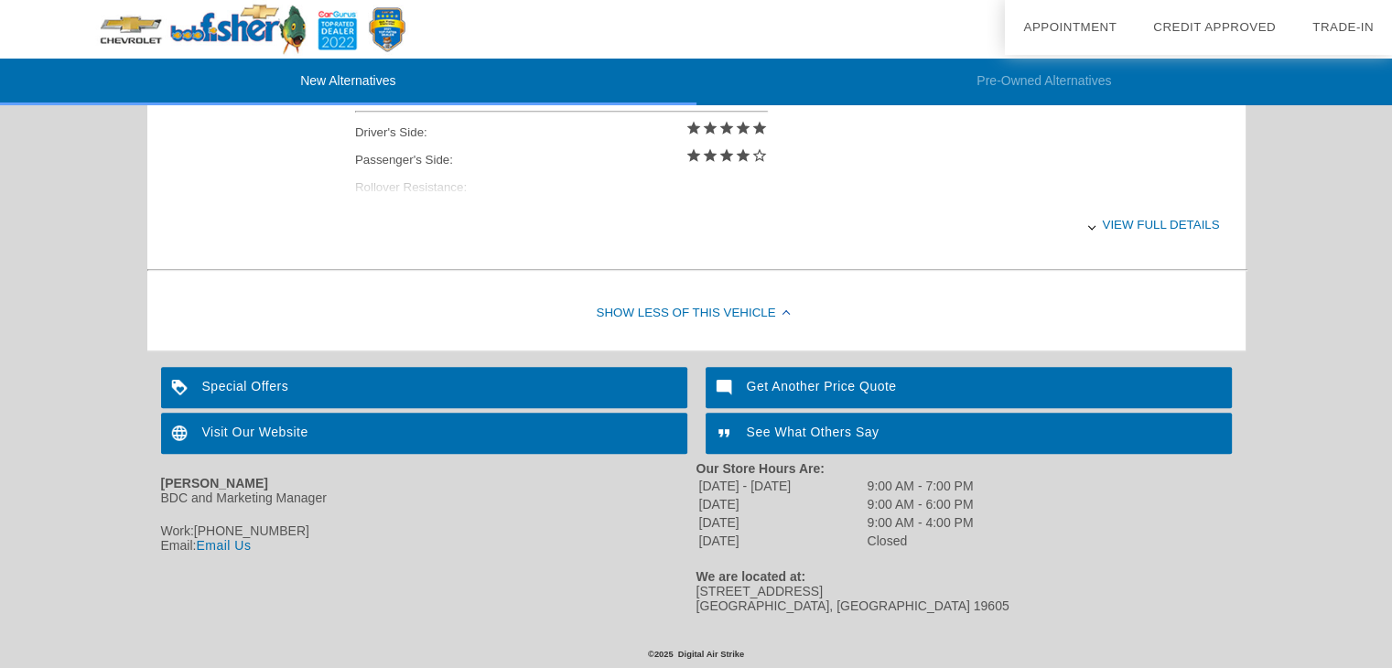
click at [1131, 223] on div "View full details" at bounding box center [787, 224] width 865 height 45
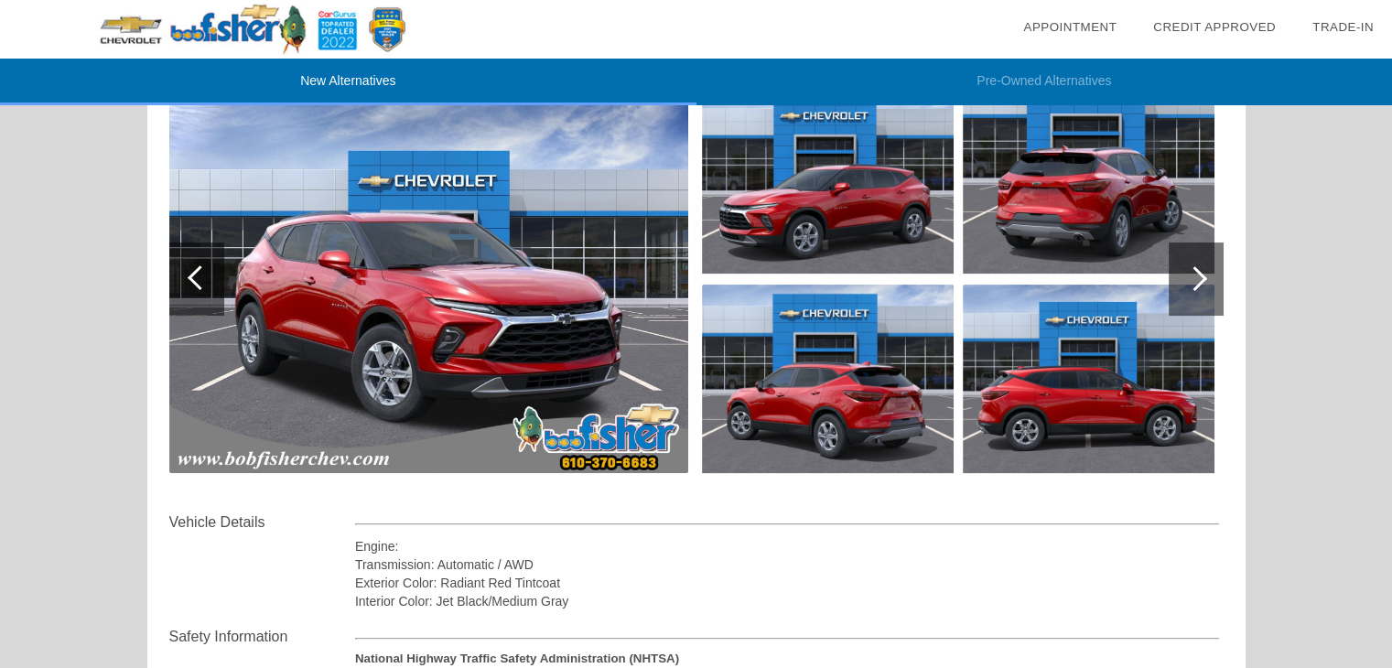
scroll to position [0, 0]
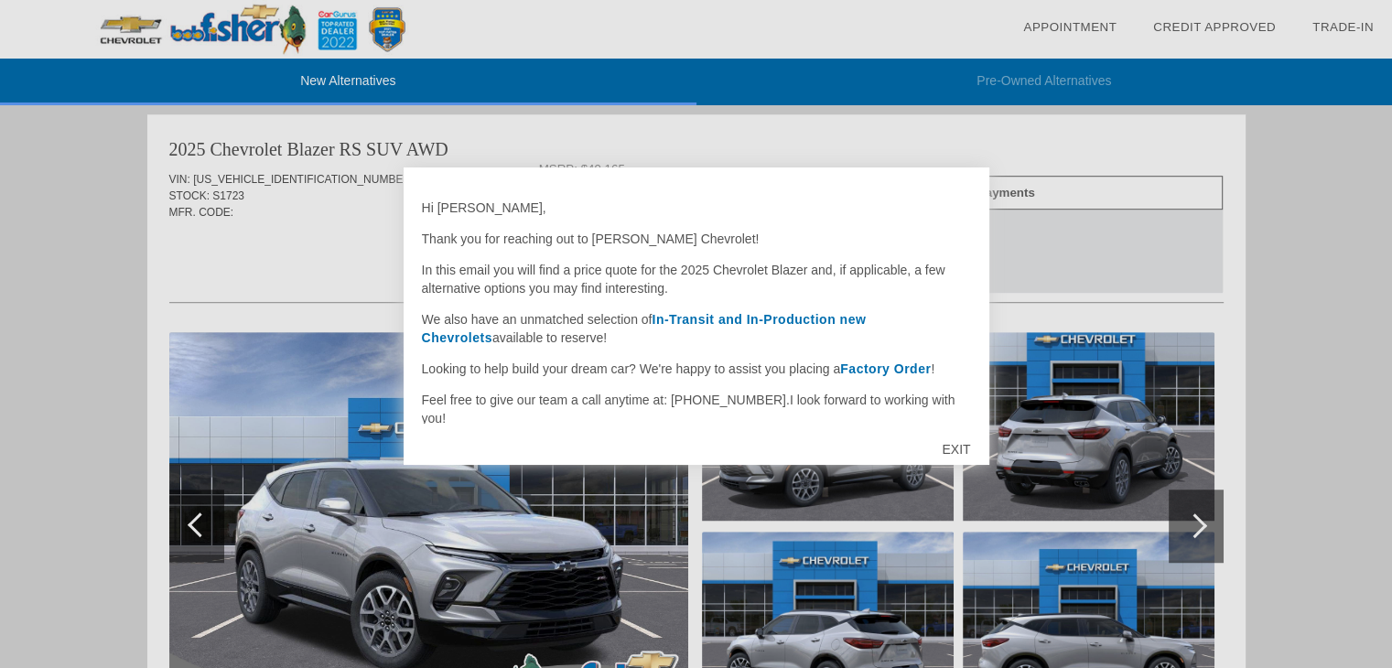
scroll to position [1125, 0]
click at [955, 450] on div "EXIT" at bounding box center [955, 449] width 65 height 55
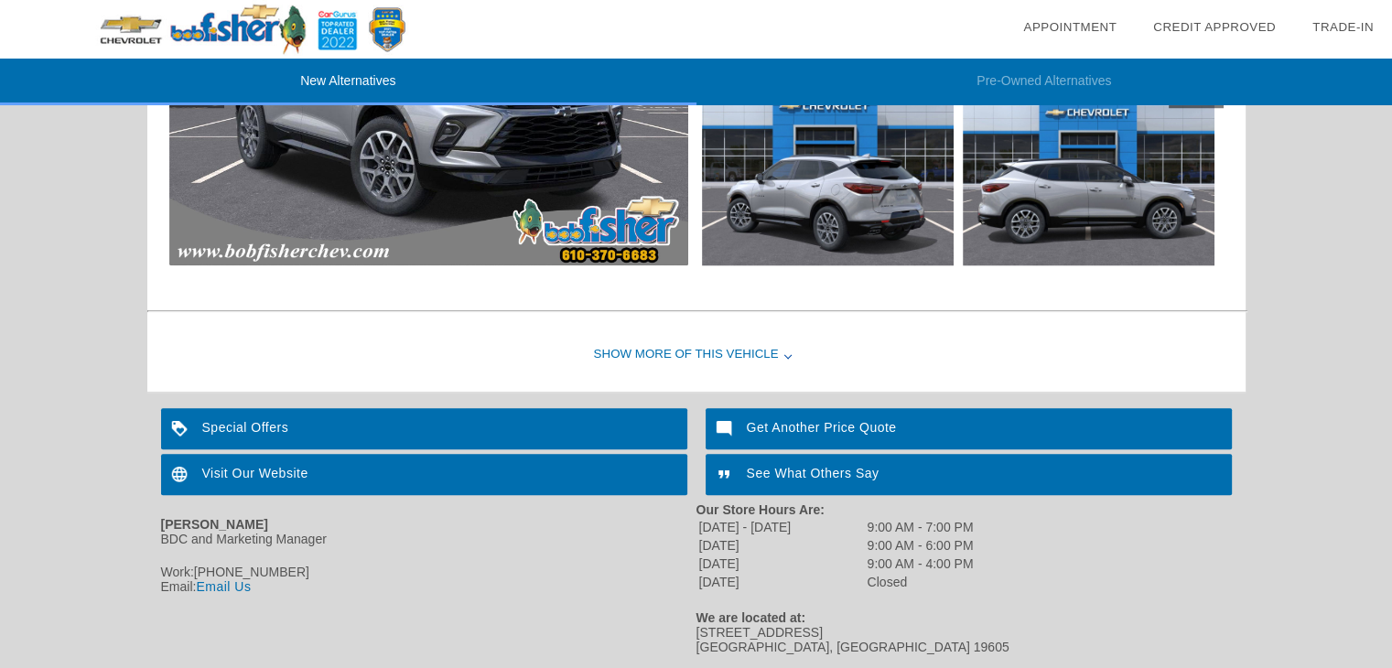
scroll to position [1583, 0]
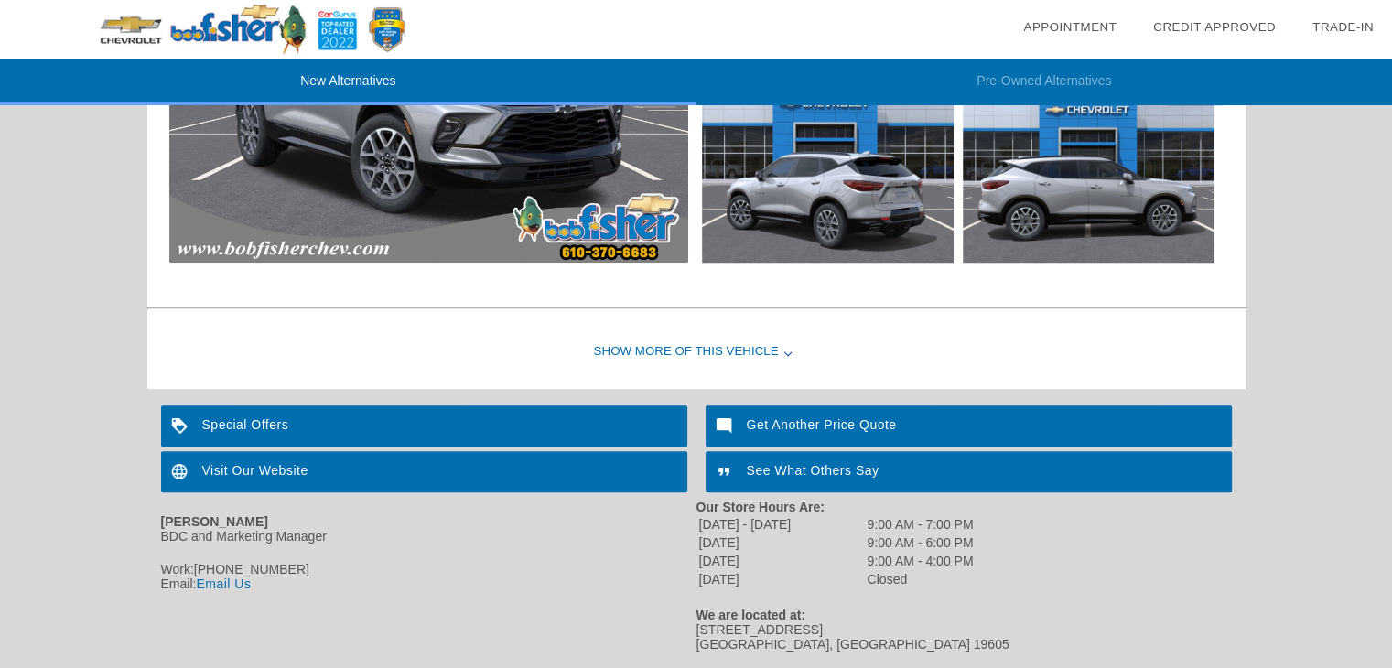
click at [215, 586] on link "Email Us" at bounding box center [223, 583] width 55 height 15
click at [222, 587] on link "Email Us" at bounding box center [223, 583] width 55 height 15
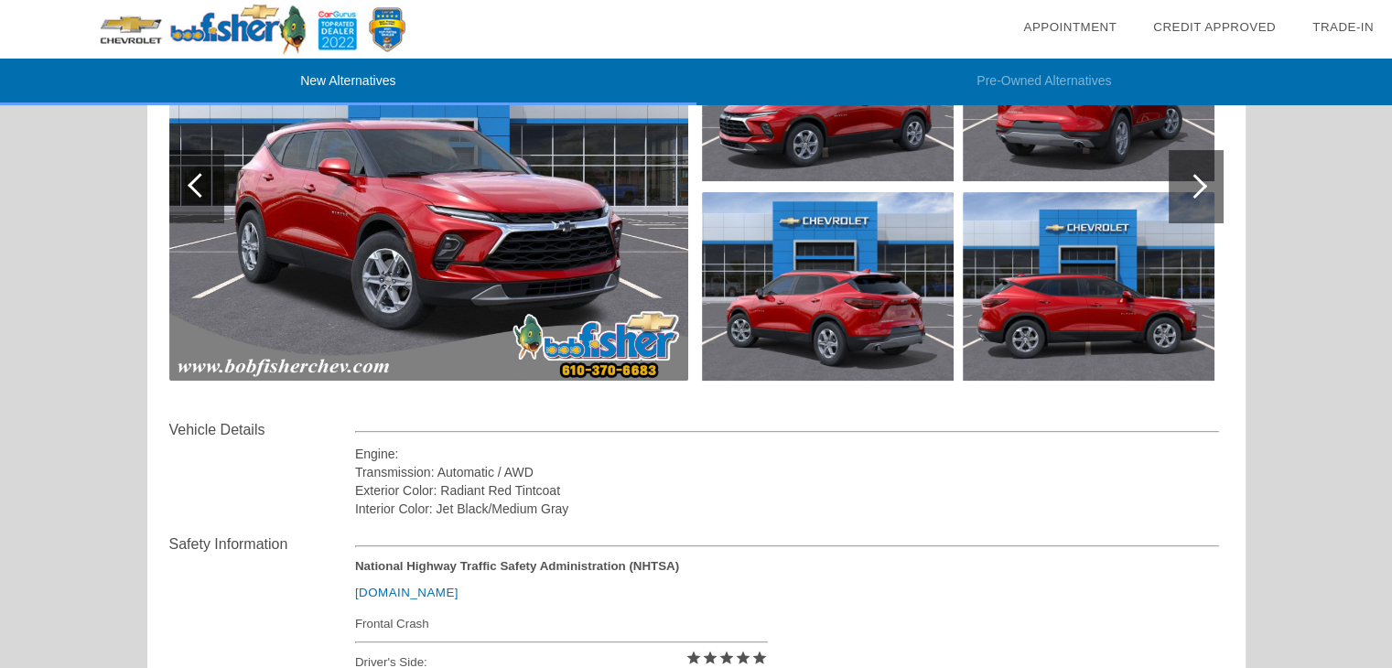
scroll to position [0, 0]
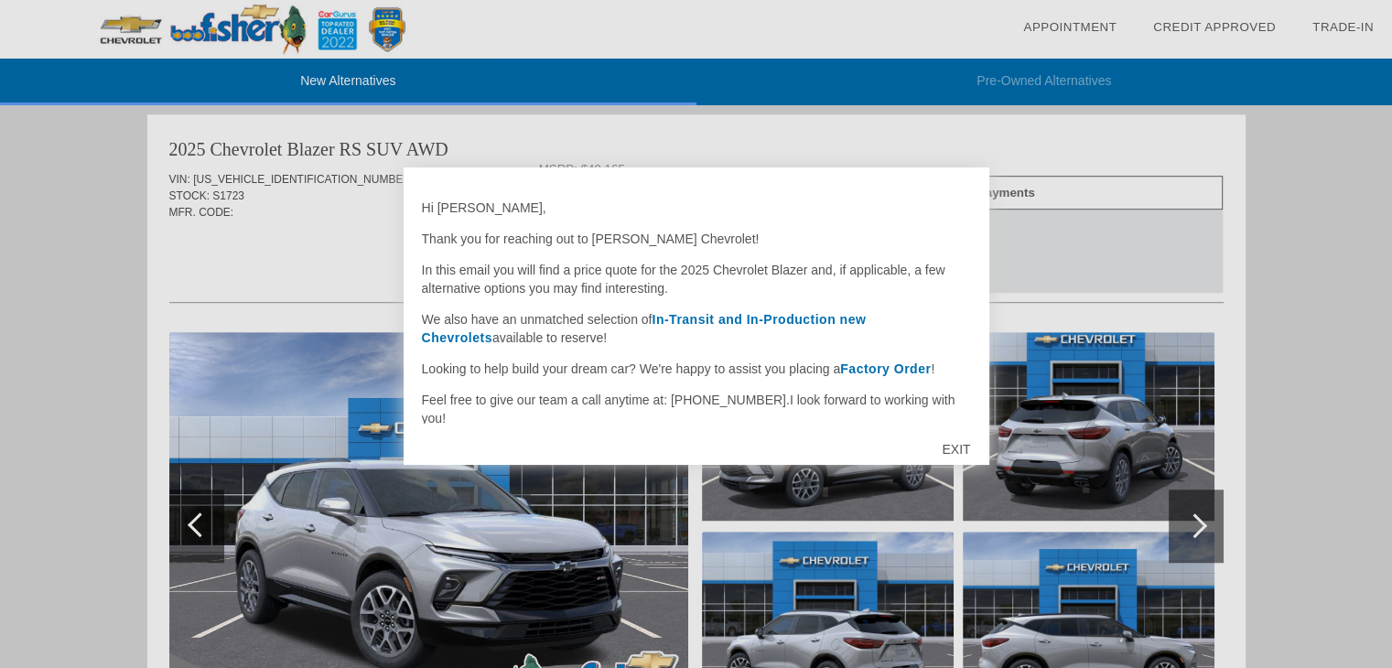
scroll to position [1125, 0]
click at [963, 447] on div "EXIT" at bounding box center [955, 449] width 65 height 55
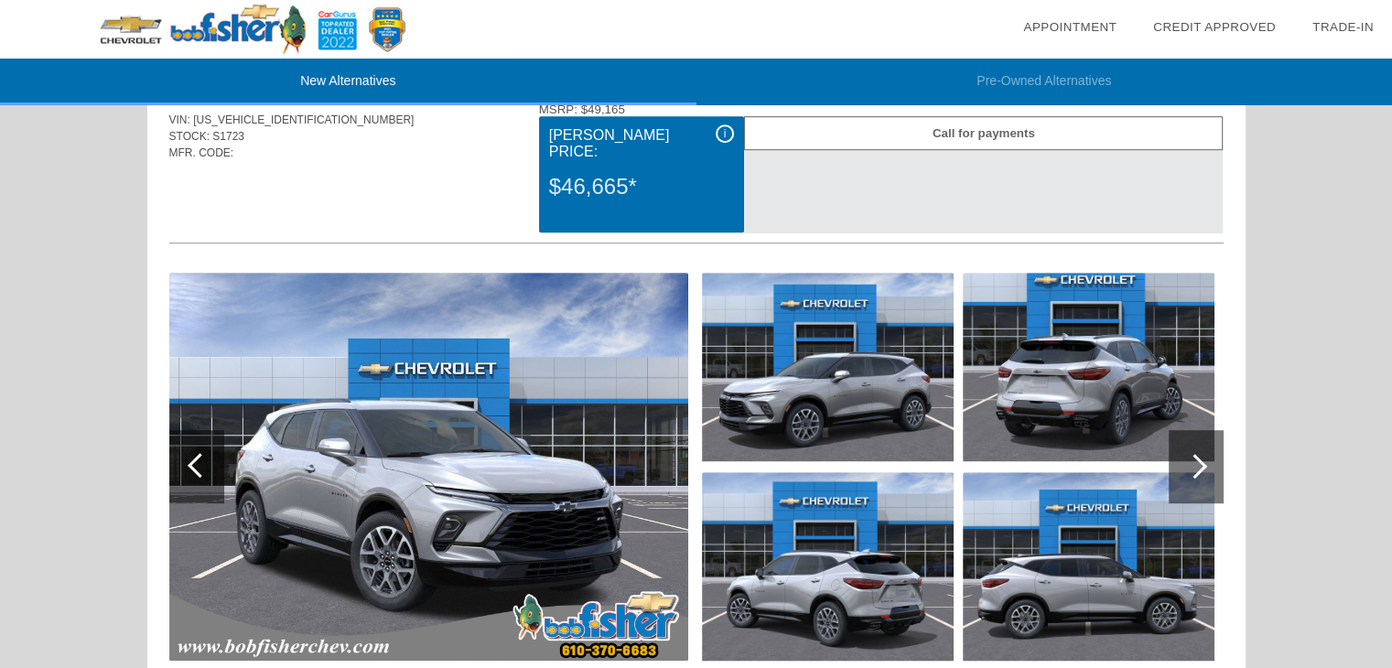
scroll to position [1308, 0]
